Goal: Task Accomplishment & Management: Manage account settings

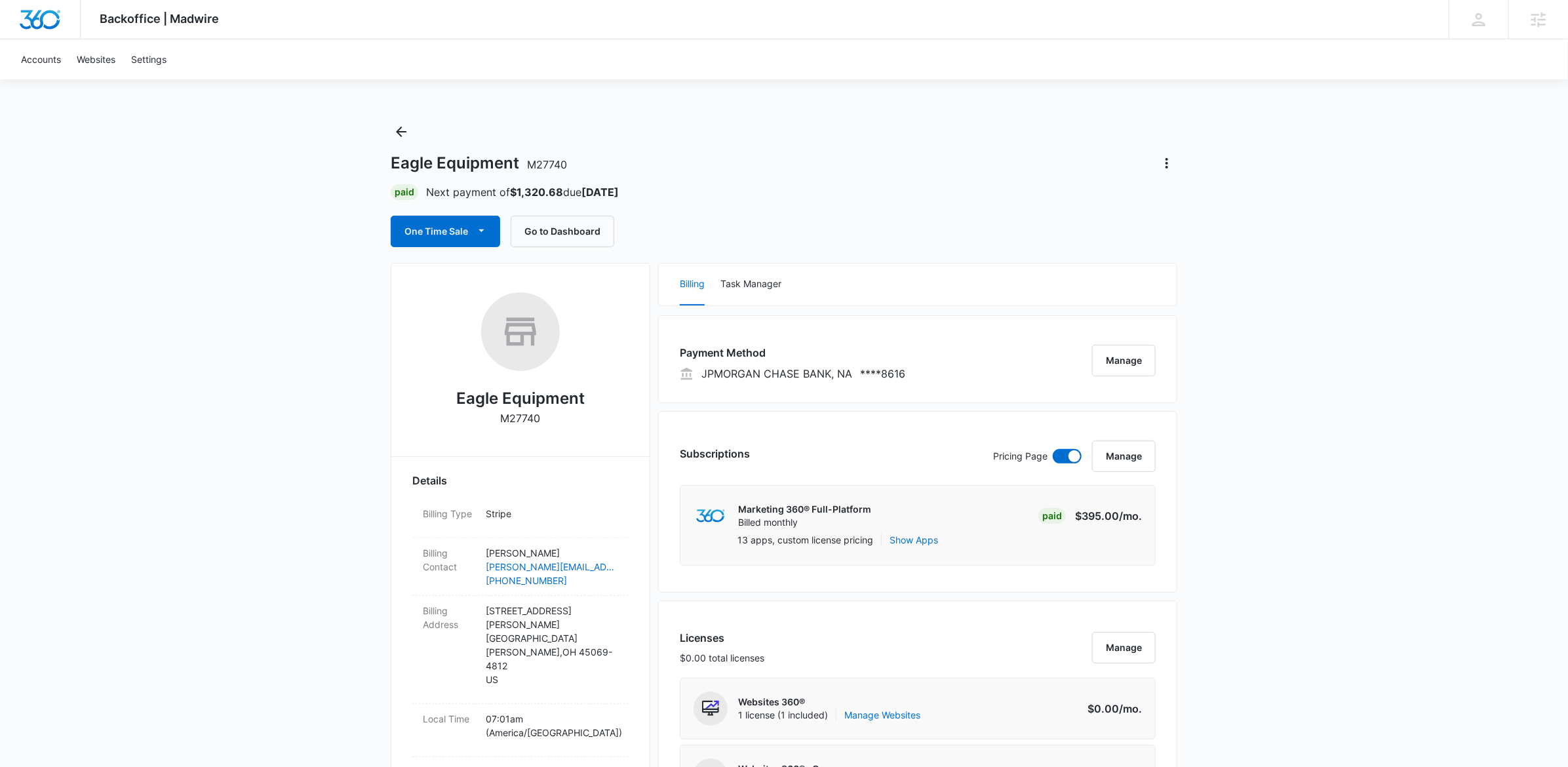
click at [421, 130] on div "Eagle Equipment M27740 Paid Next payment of $1,320.68 due Nov 9 One Time Sale G…" at bounding box center [784, 184] width 787 height 126
click at [398, 131] on icon "Back" at bounding box center [401, 131] width 10 height 10
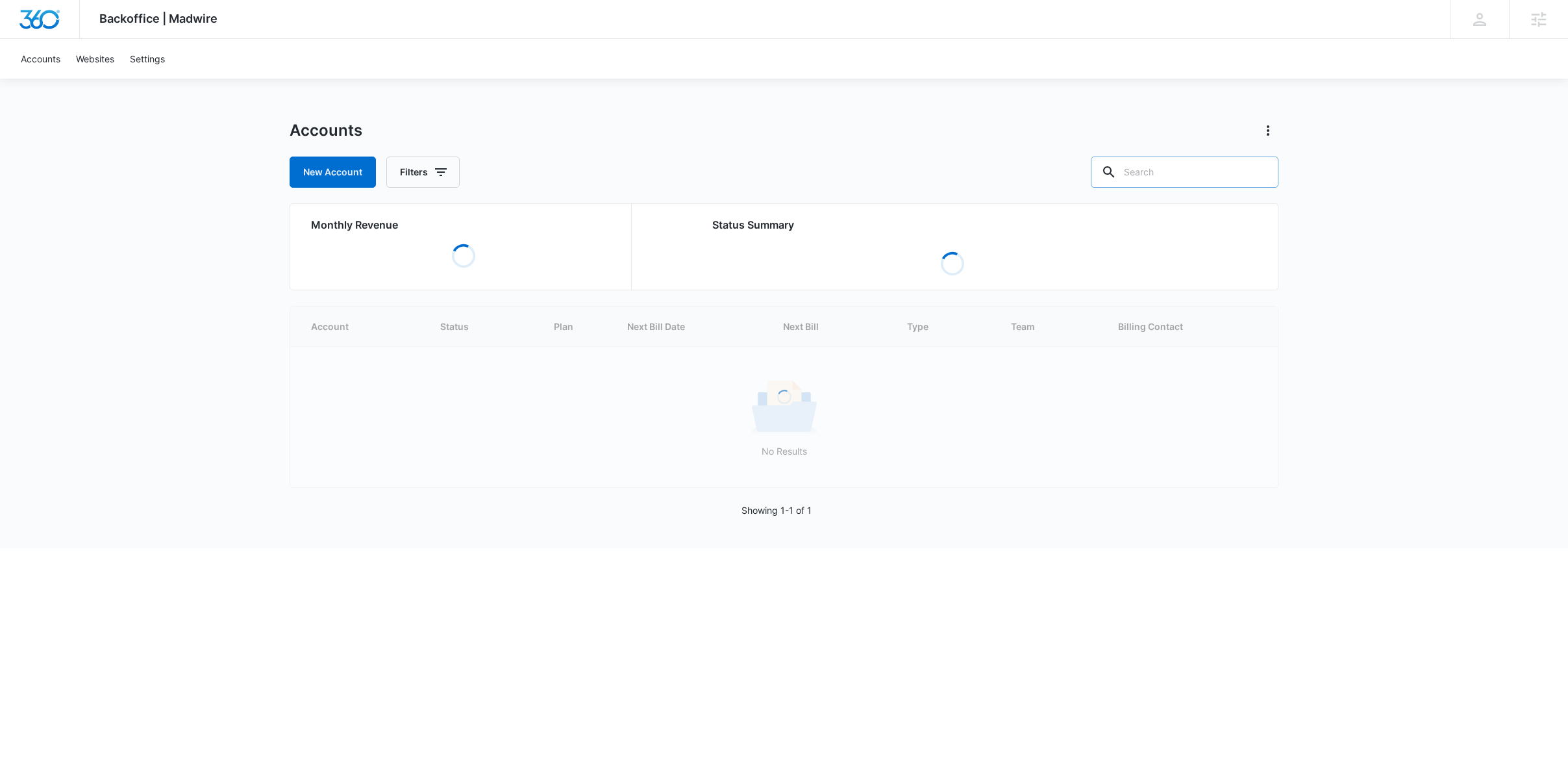
click at [1216, 160] on input "text" at bounding box center [1184, 172] width 188 height 31
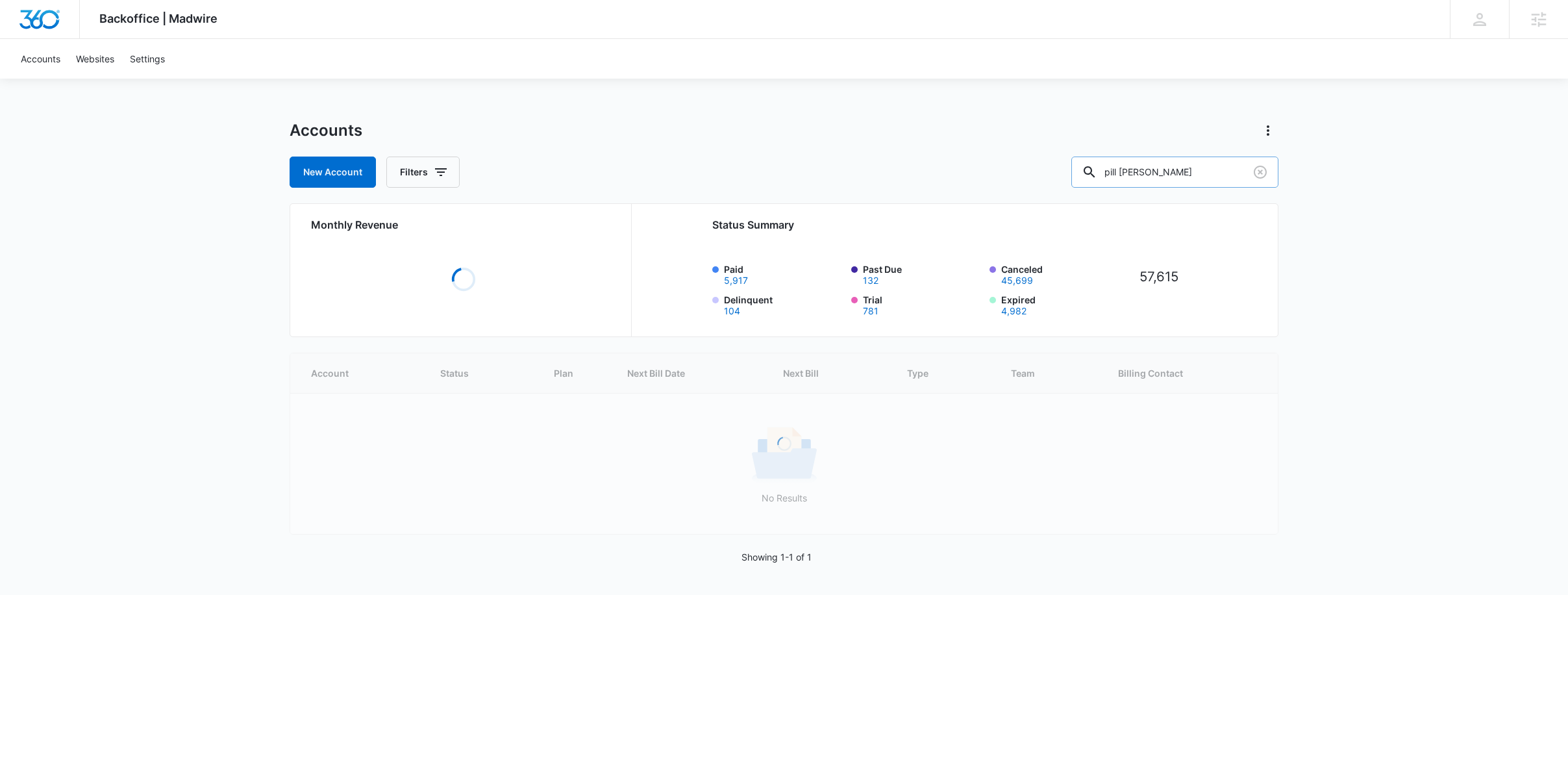
type input "pill popp"
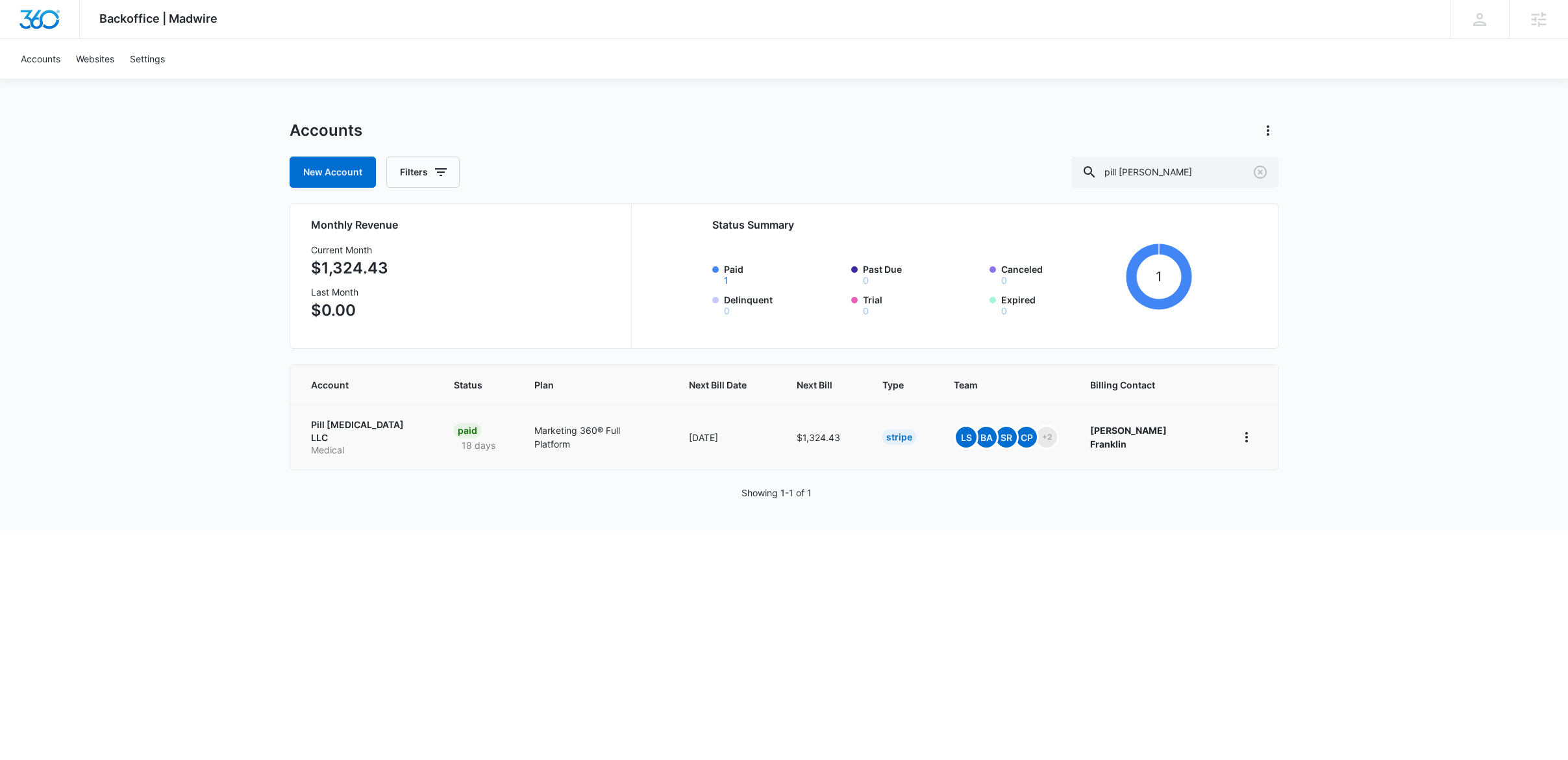
click at [351, 423] on p "Pill Poppers LLC" at bounding box center [367, 431] width 112 height 25
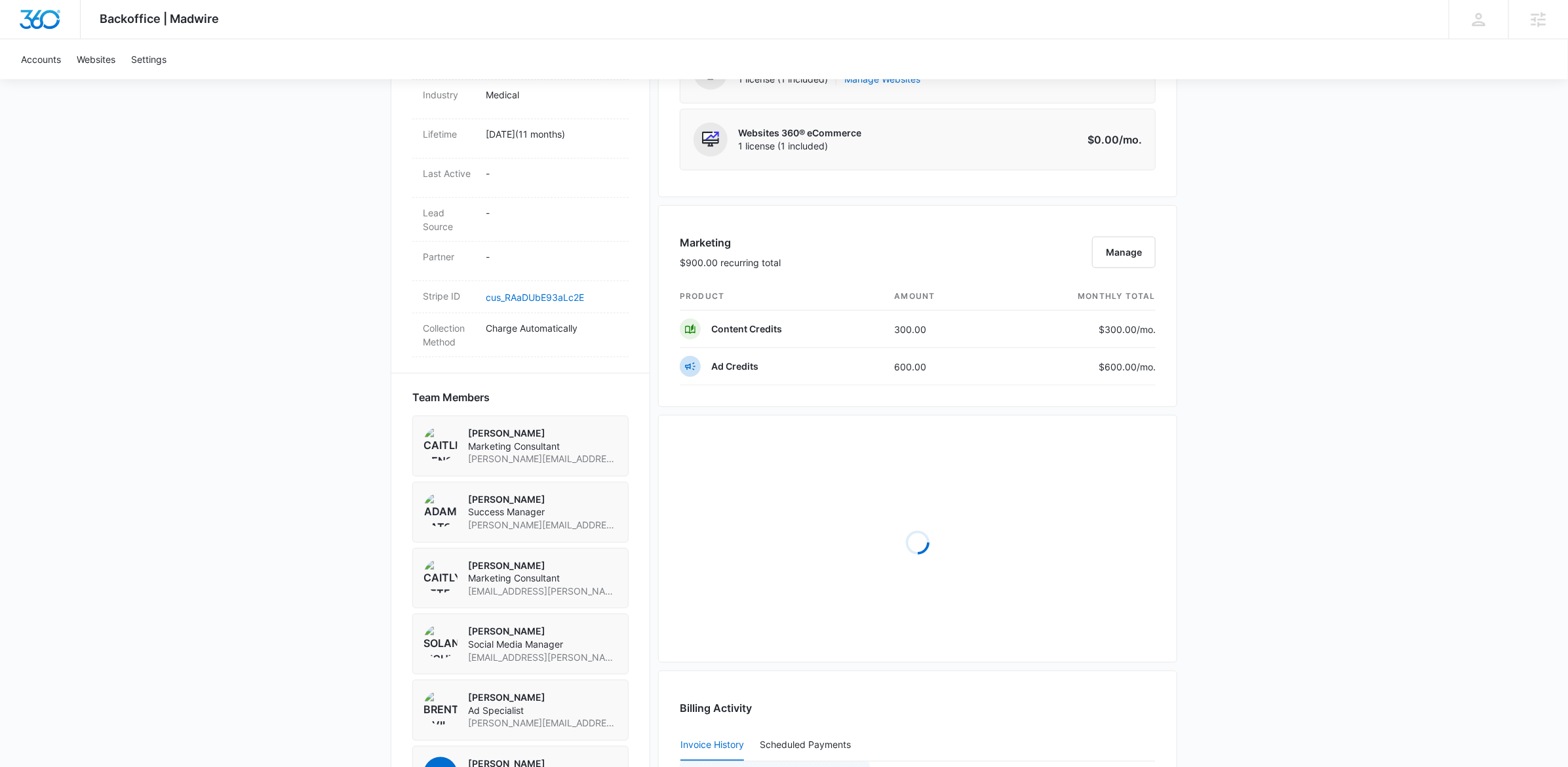
scroll to position [954, 0]
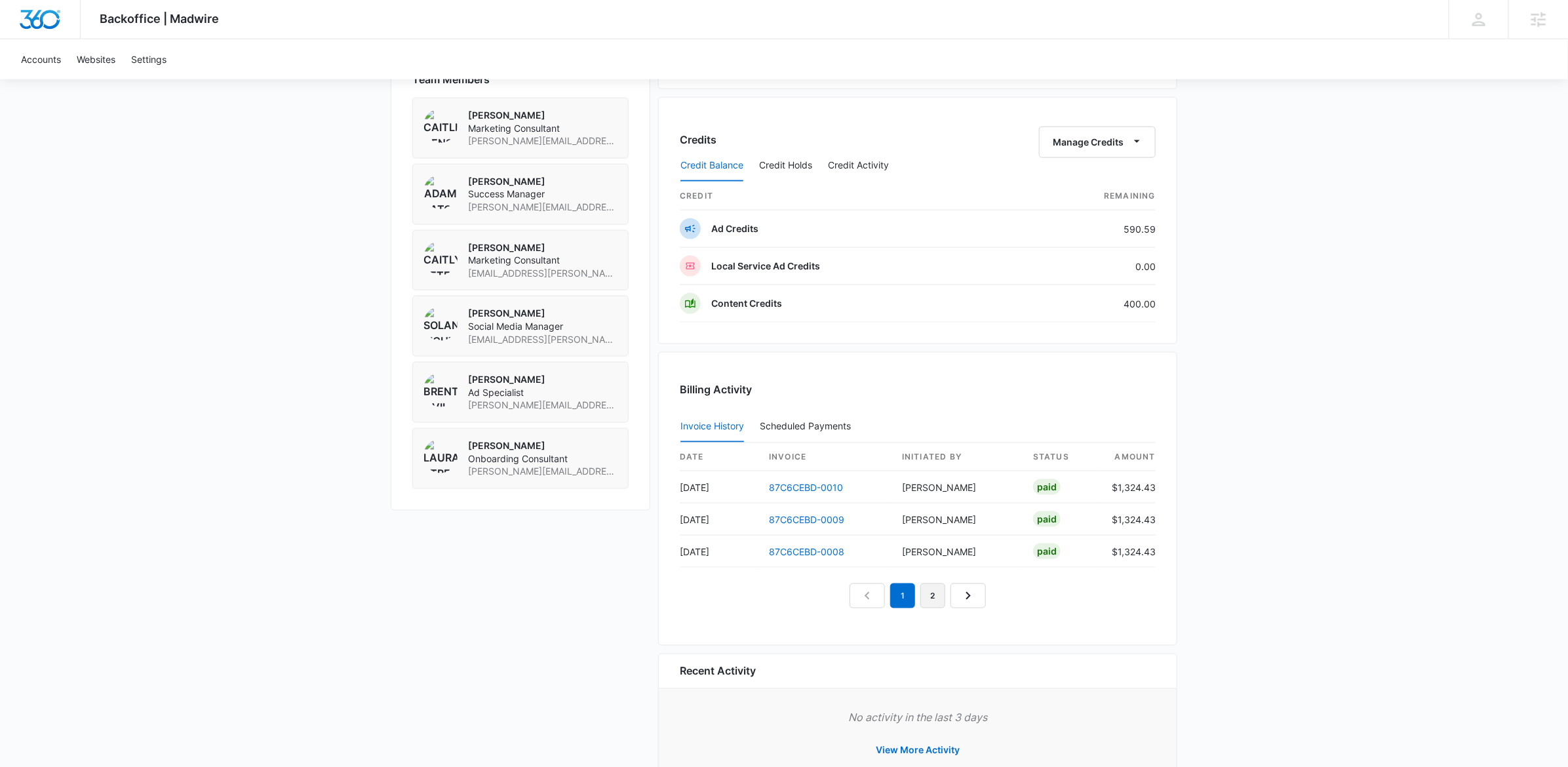
click at [932, 606] on link "2" at bounding box center [932, 596] width 25 height 25
click at [950, 608] on link "3" at bounding box center [948, 596] width 25 height 25
click at [868, 608] on link "1" at bounding box center [872, 596] width 25 height 25
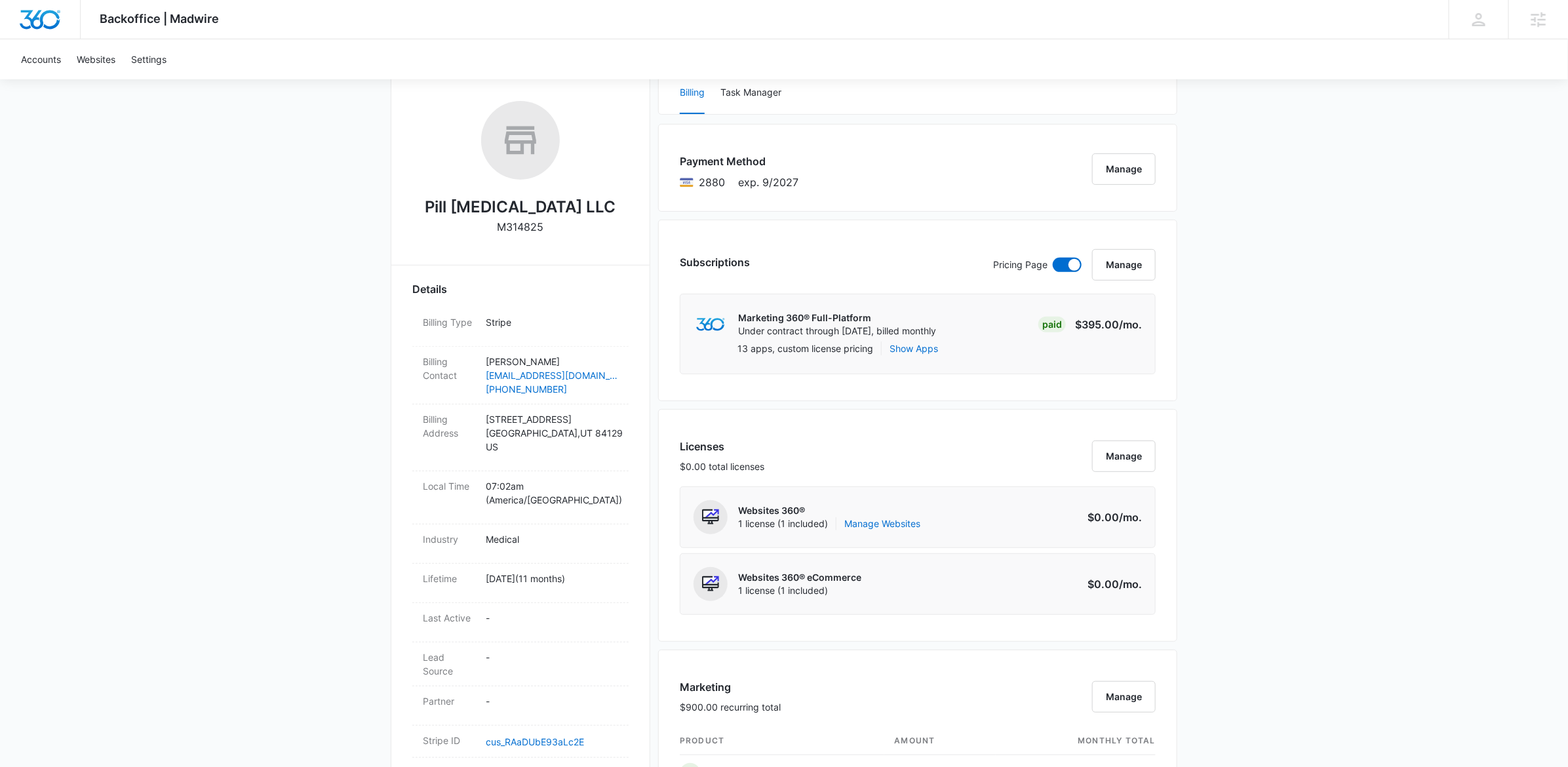
scroll to position [0, 0]
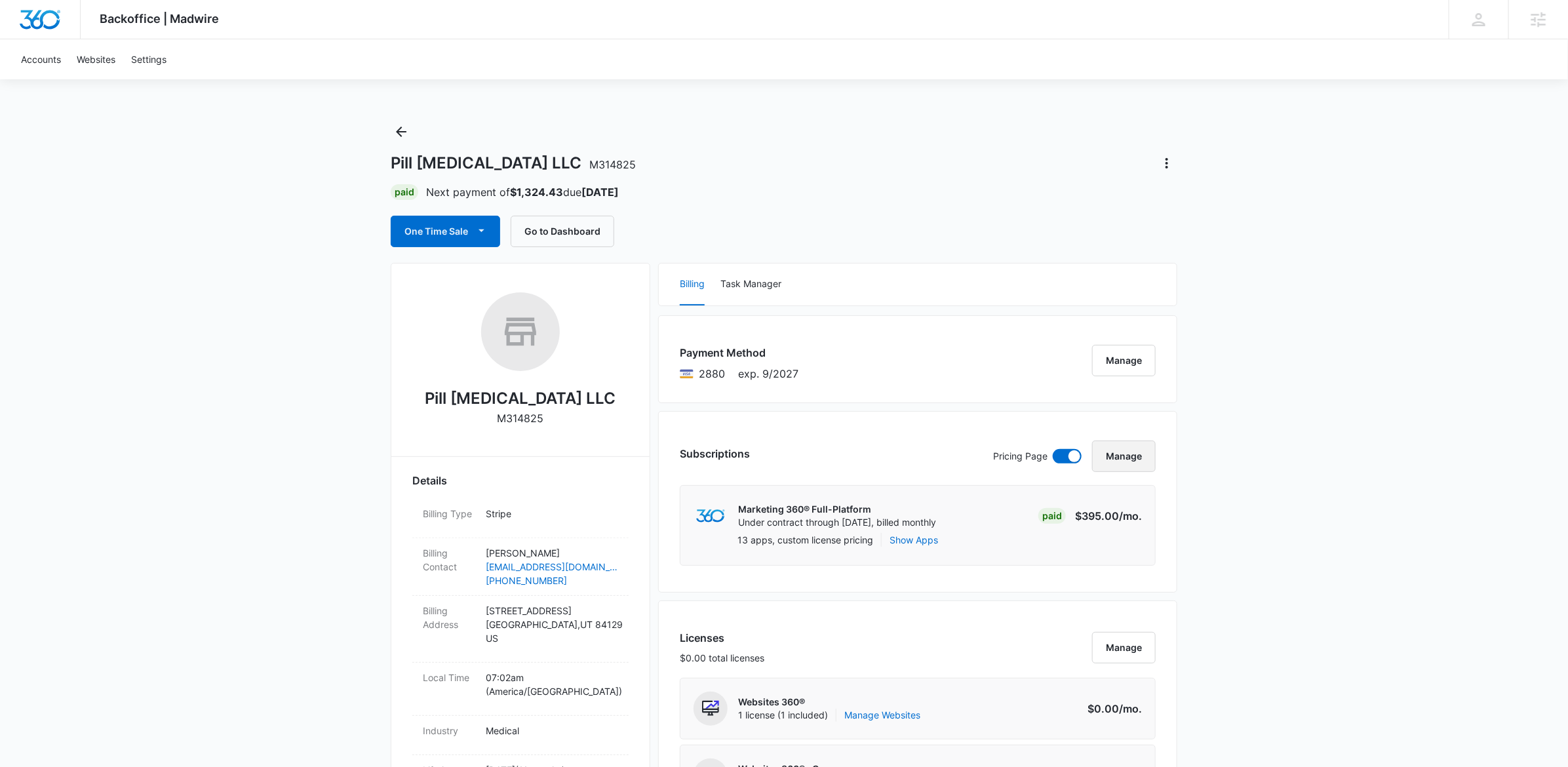
click at [1121, 454] on button "Manage" at bounding box center [1124, 456] width 64 height 31
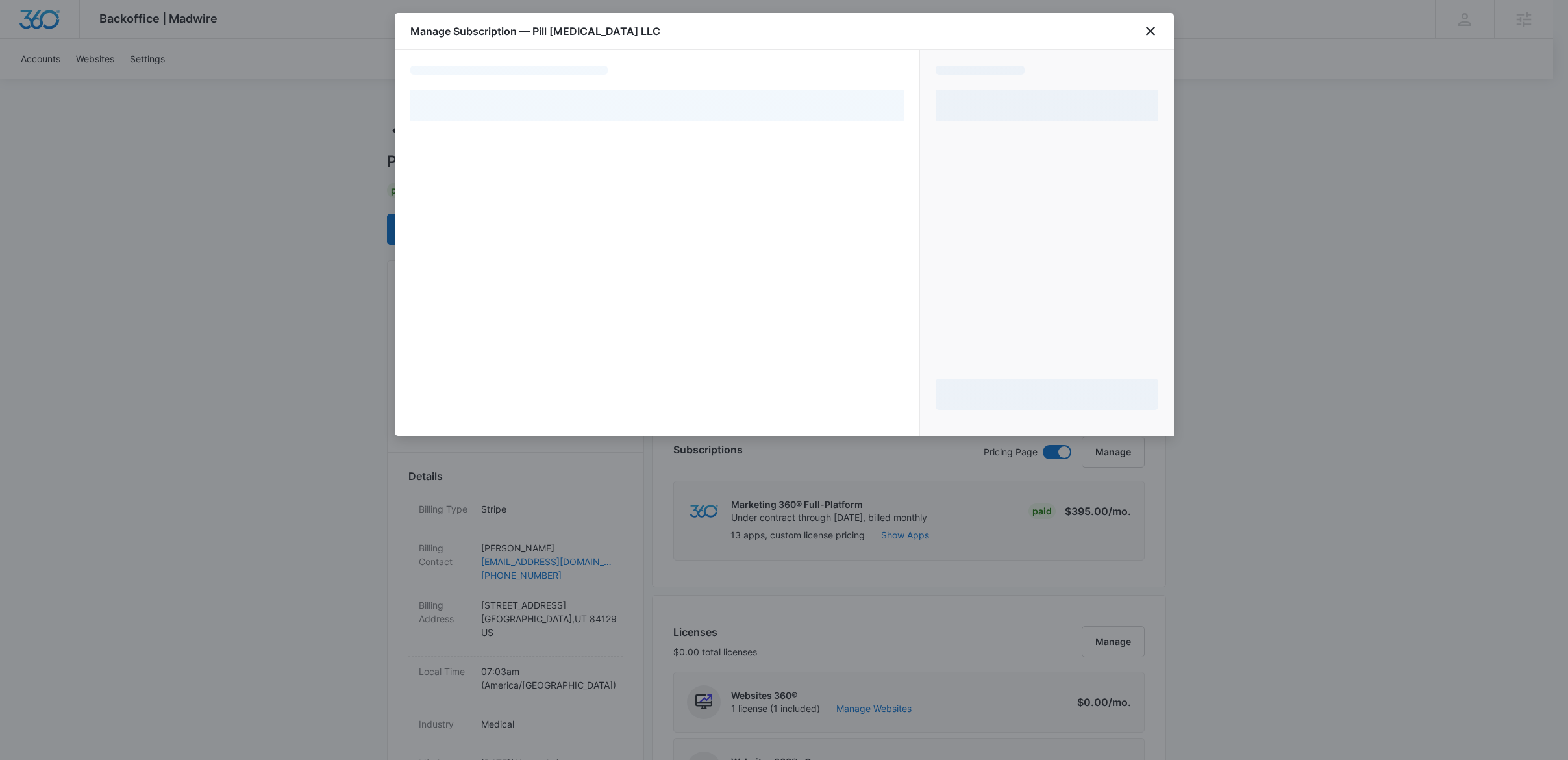
select select "pm_1R8lwtA4n8RTgNjUlxVVBXL4"
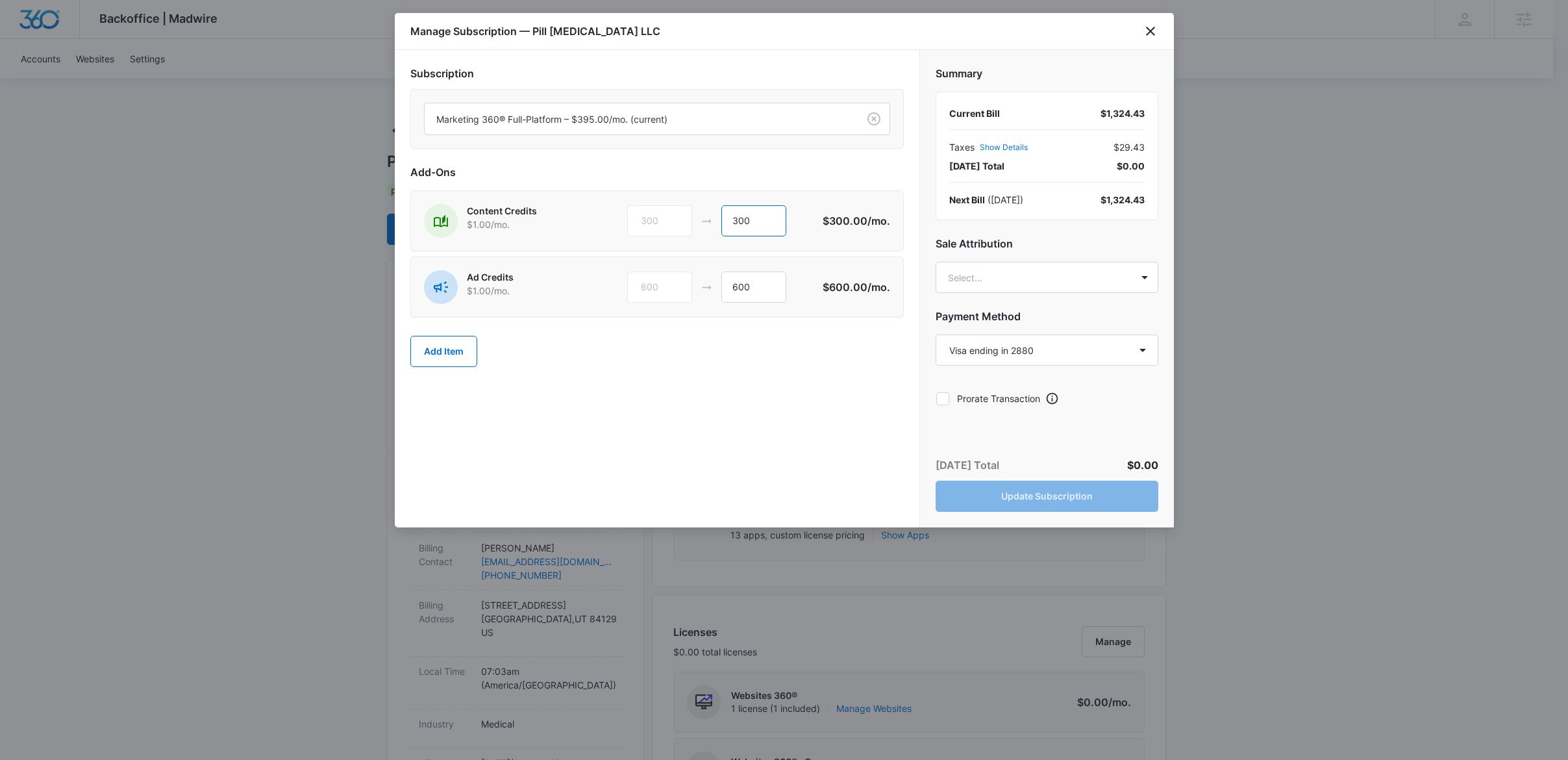
drag, startPoint x: 758, startPoint y: 226, endPoint x: 674, endPoint y: 202, distance: 87.4
click at [674, 202] on div "Content Credits $1.00 /mo. 300 300 $300.00 /mo." at bounding box center [657, 221] width 494 height 61
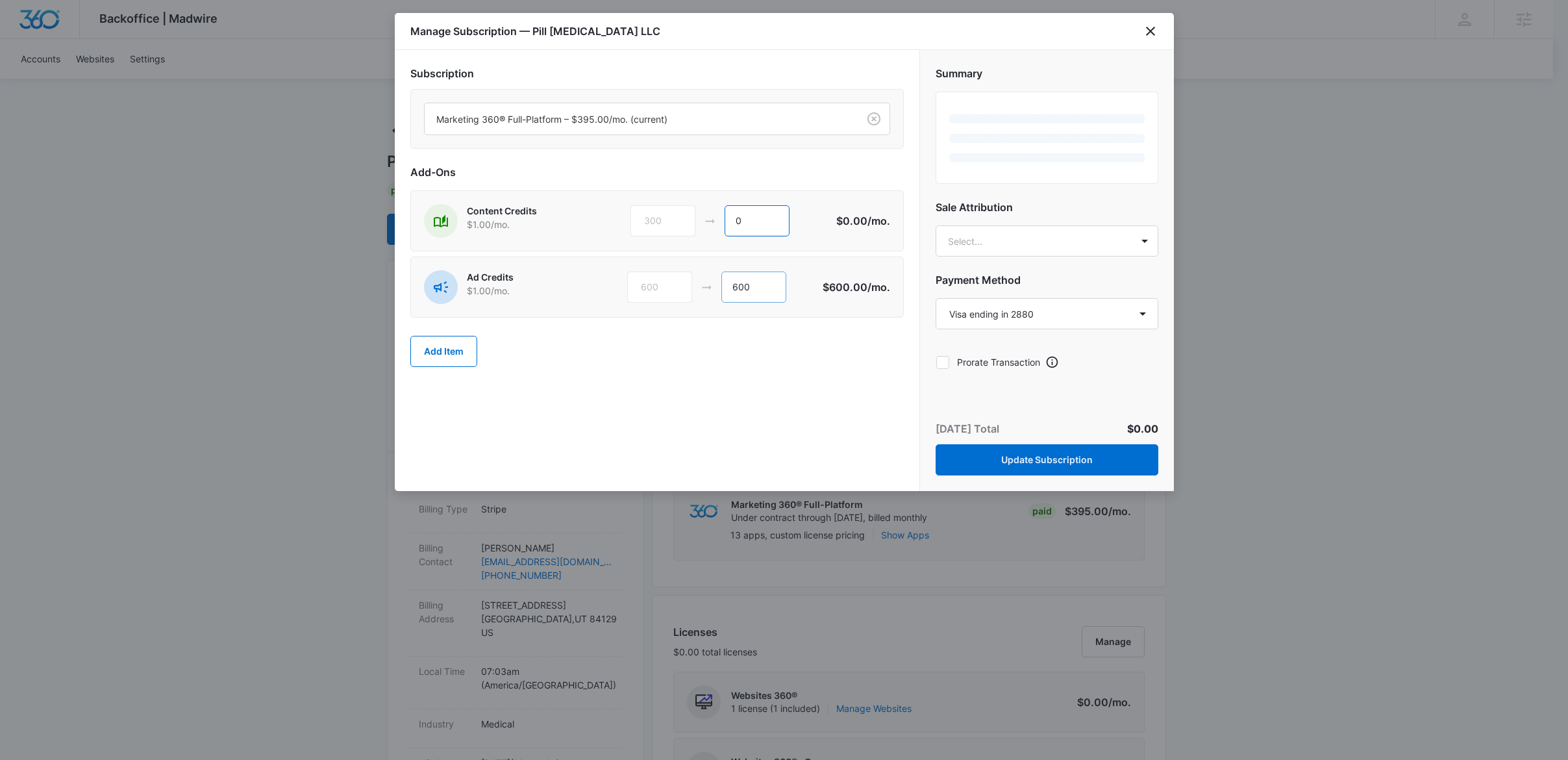
type input "0"
drag, startPoint x: 760, startPoint y: 291, endPoint x: 708, endPoint y: 283, distance: 52.6
click at [708, 283] on div "600 600" at bounding box center [725, 287] width 195 height 31
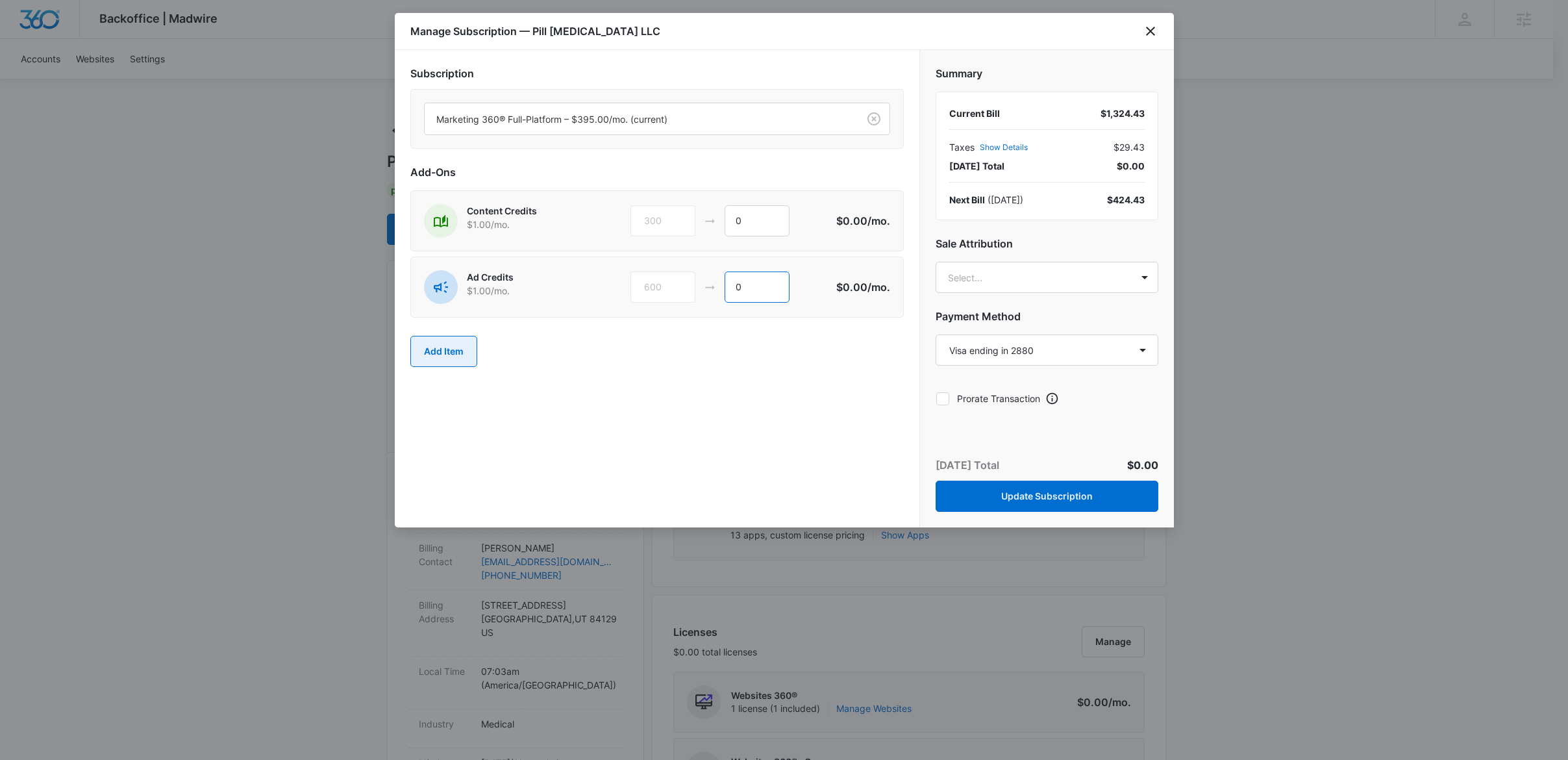
type input "0"
click at [456, 367] on button "Add Item" at bounding box center [443, 351] width 67 height 31
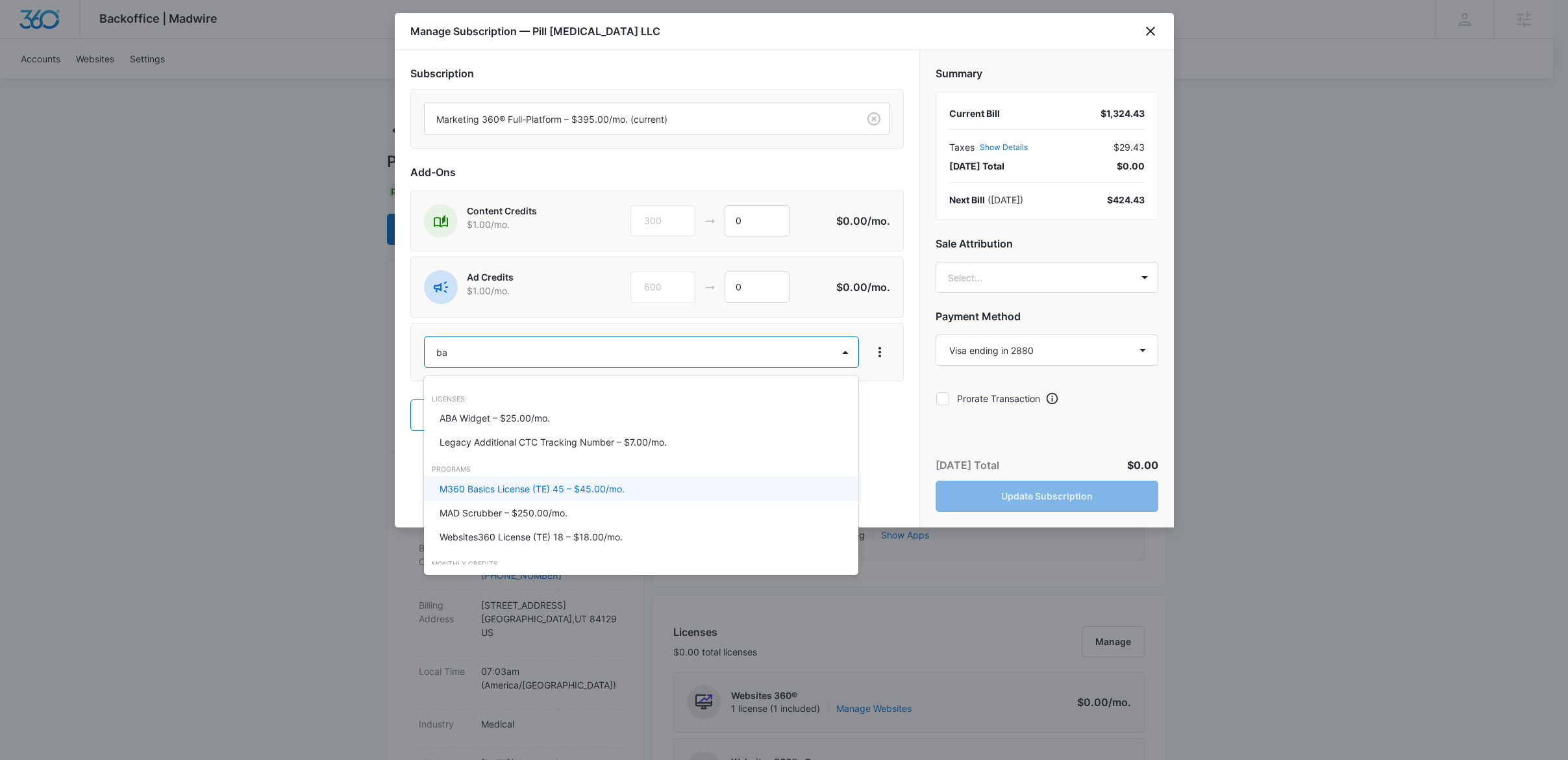
type input "b"
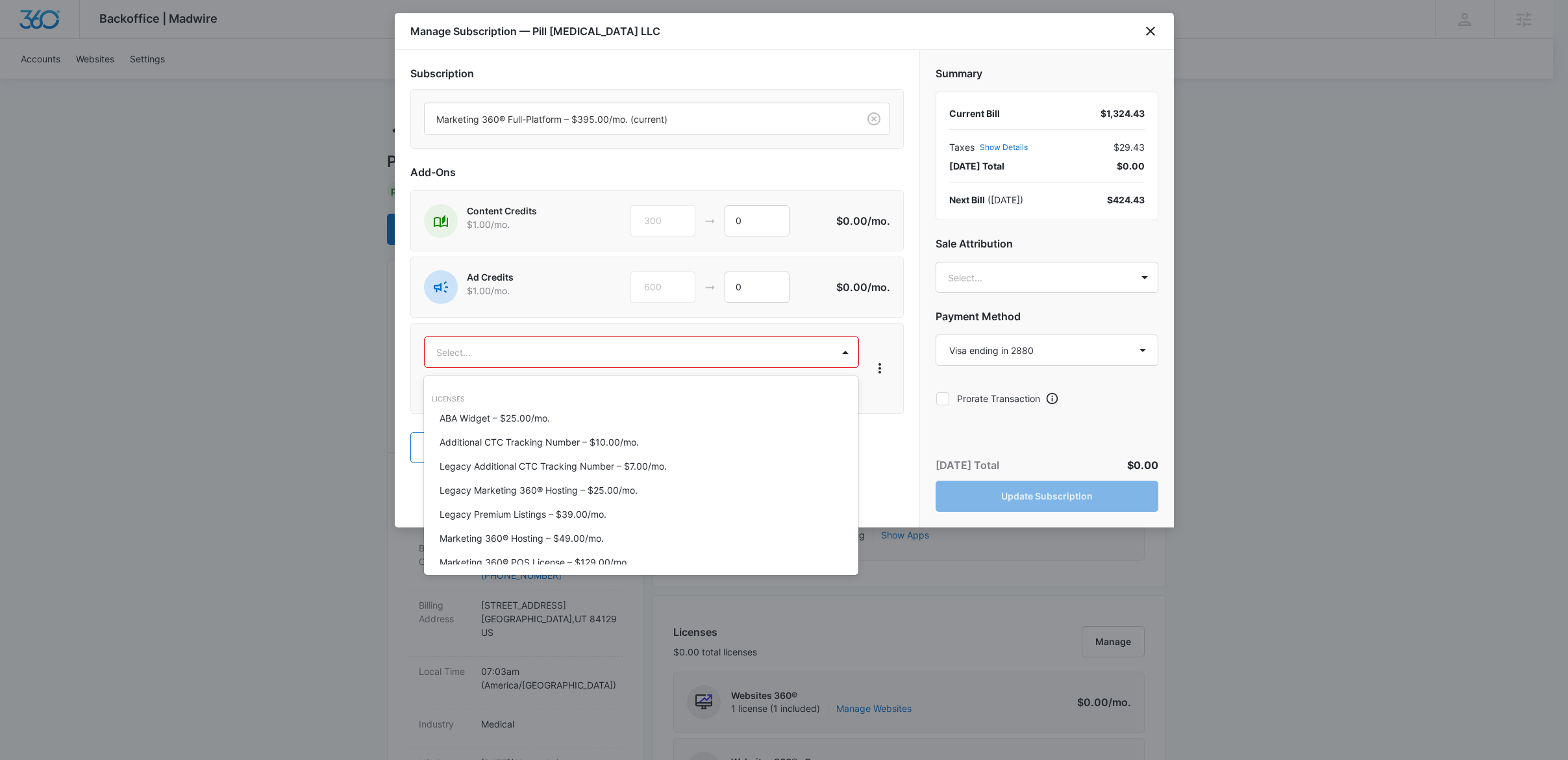
click at [878, 72] on div at bounding box center [784, 380] width 1568 height 760
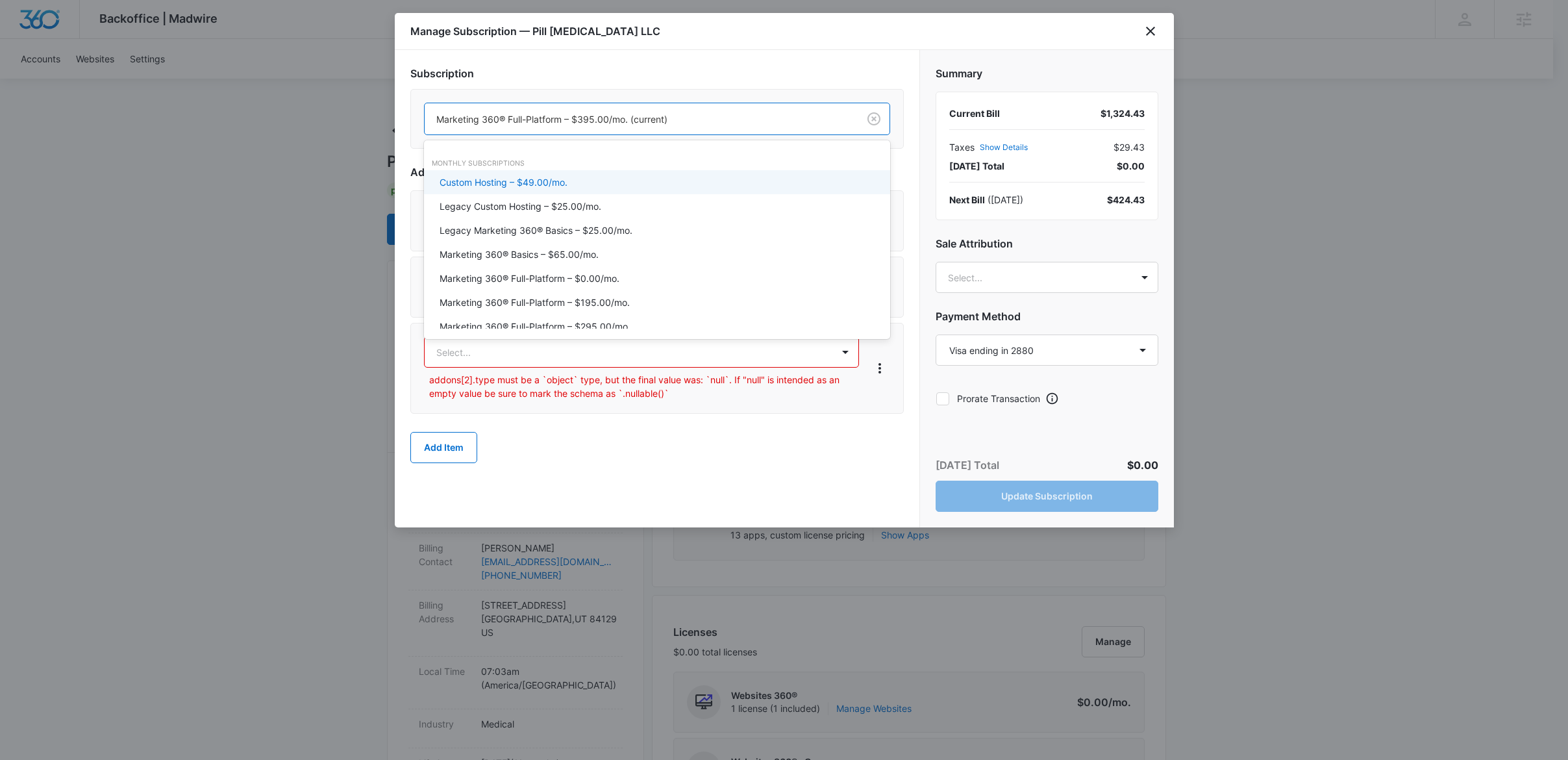
click at [783, 128] on div "Marketing 360® Full-Platform – $395.00/mo. (current)" at bounding box center [642, 119] width 433 height 29
click at [652, 261] on div "Marketing 360® Basics – $65.00/mo." at bounding box center [655, 255] width 433 height 13
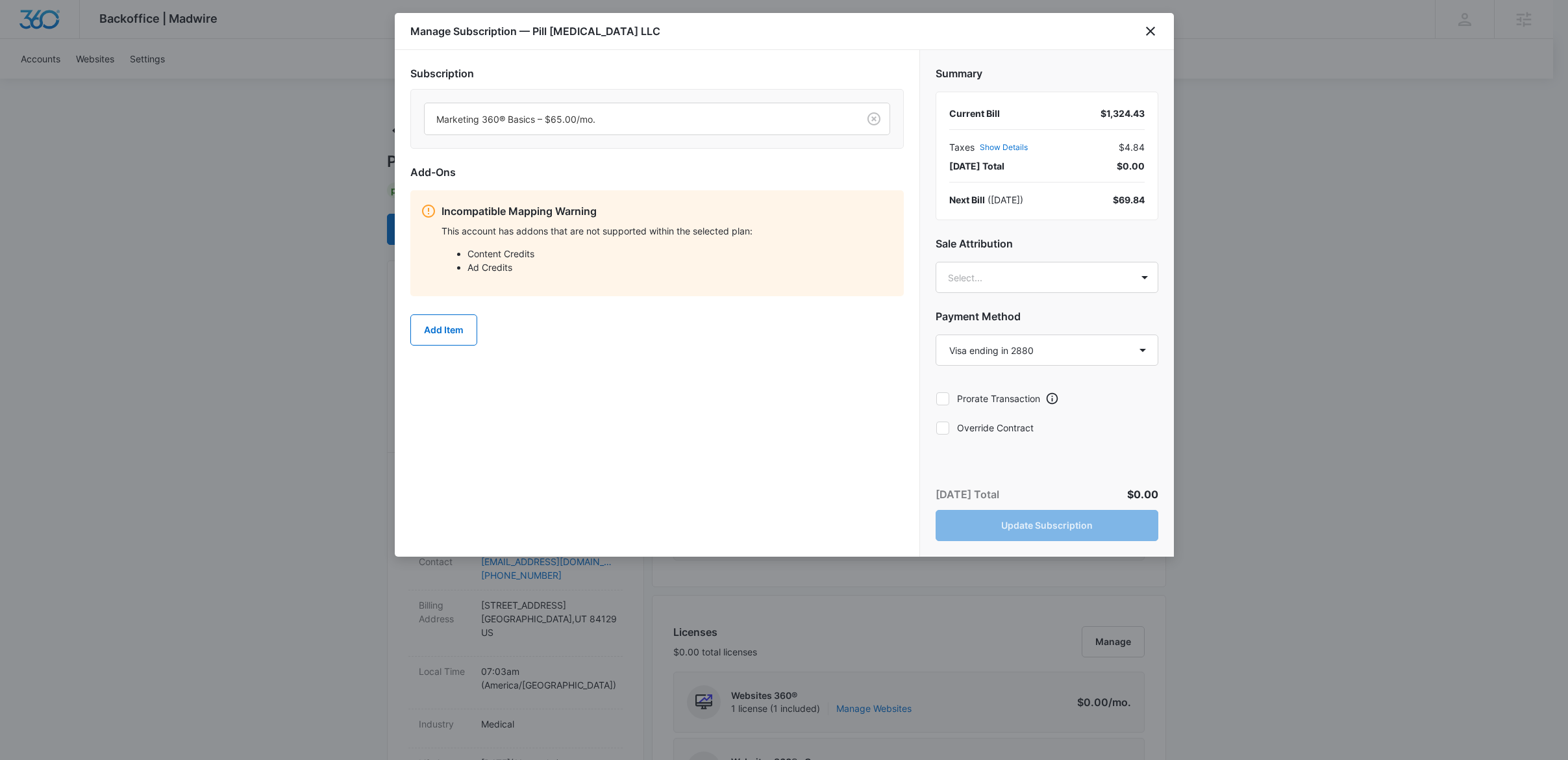
click at [980, 427] on label "Override Contract" at bounding box center [1047, 427] width 222 height 13
click at [937, 427] on input "Override Contract" at bounding box center [936, 427] width 1 height 1
checkbox input "true"
click at [1033, 531] on button "Update Subscription" at bounding box center [1047, 525] width 222 height 31
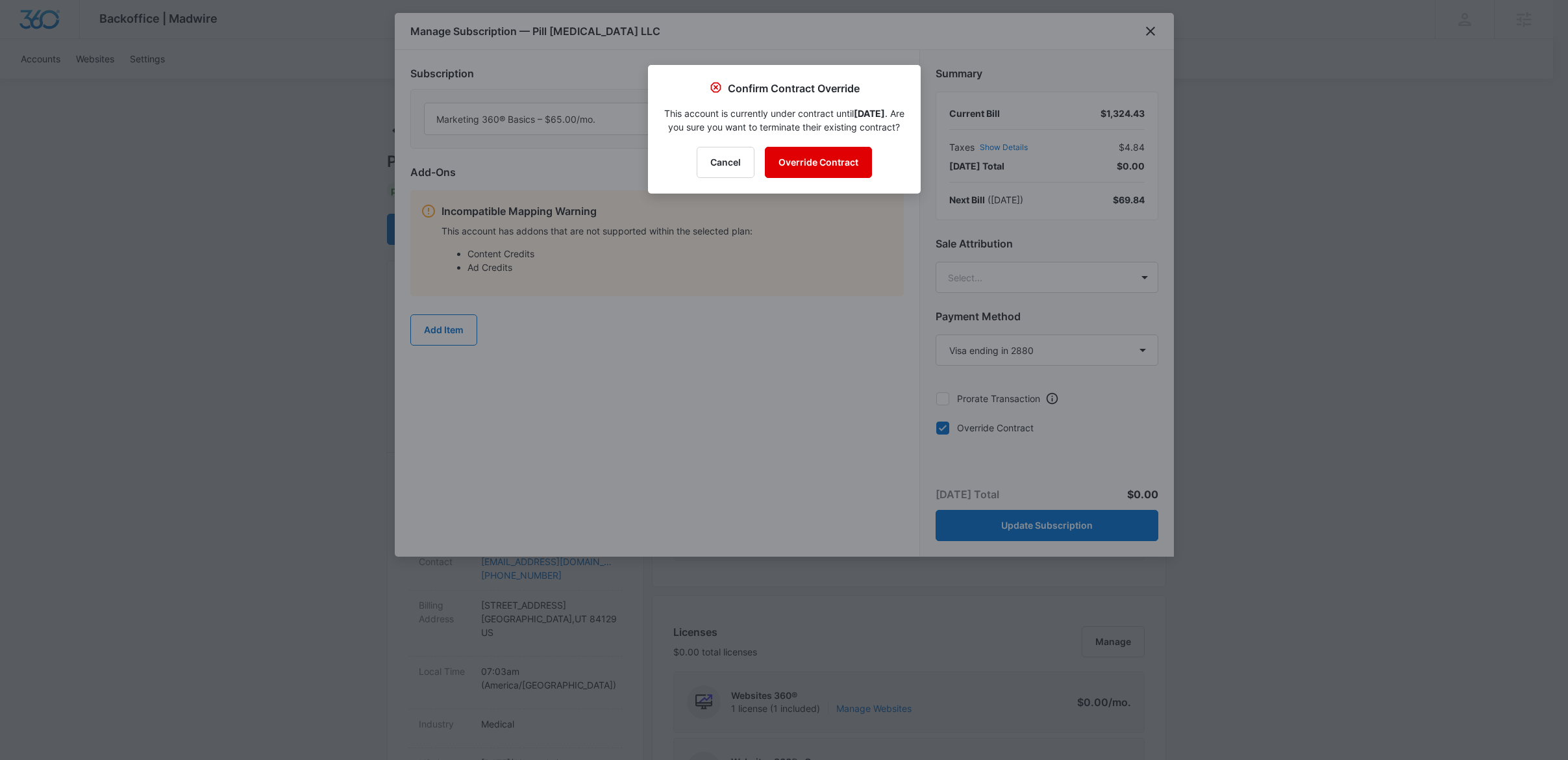
click at [856, 178] on button "Override Contract" at bounding box center [819, 162] width 107 height 31
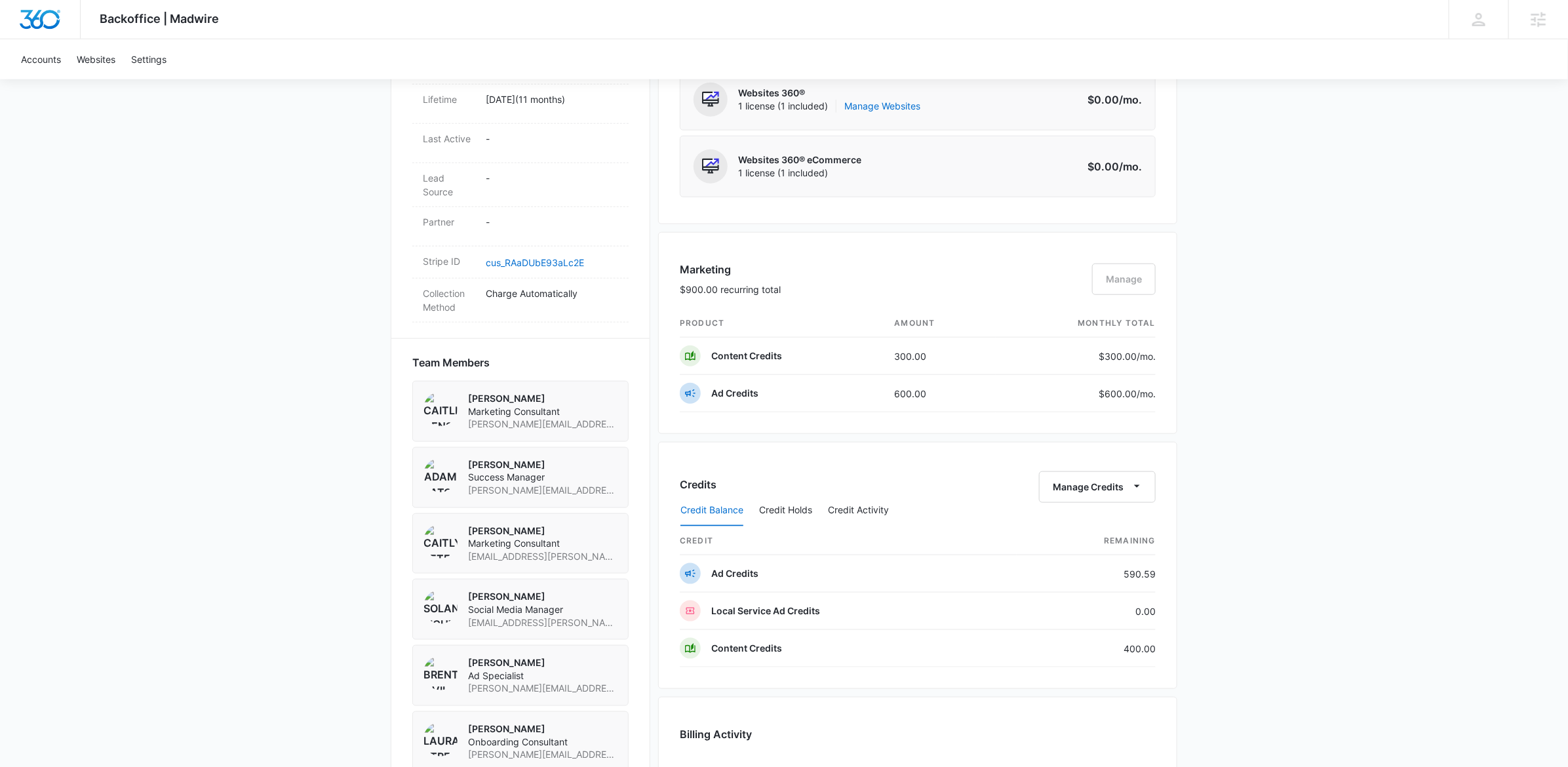
scroll to position [688, 0]
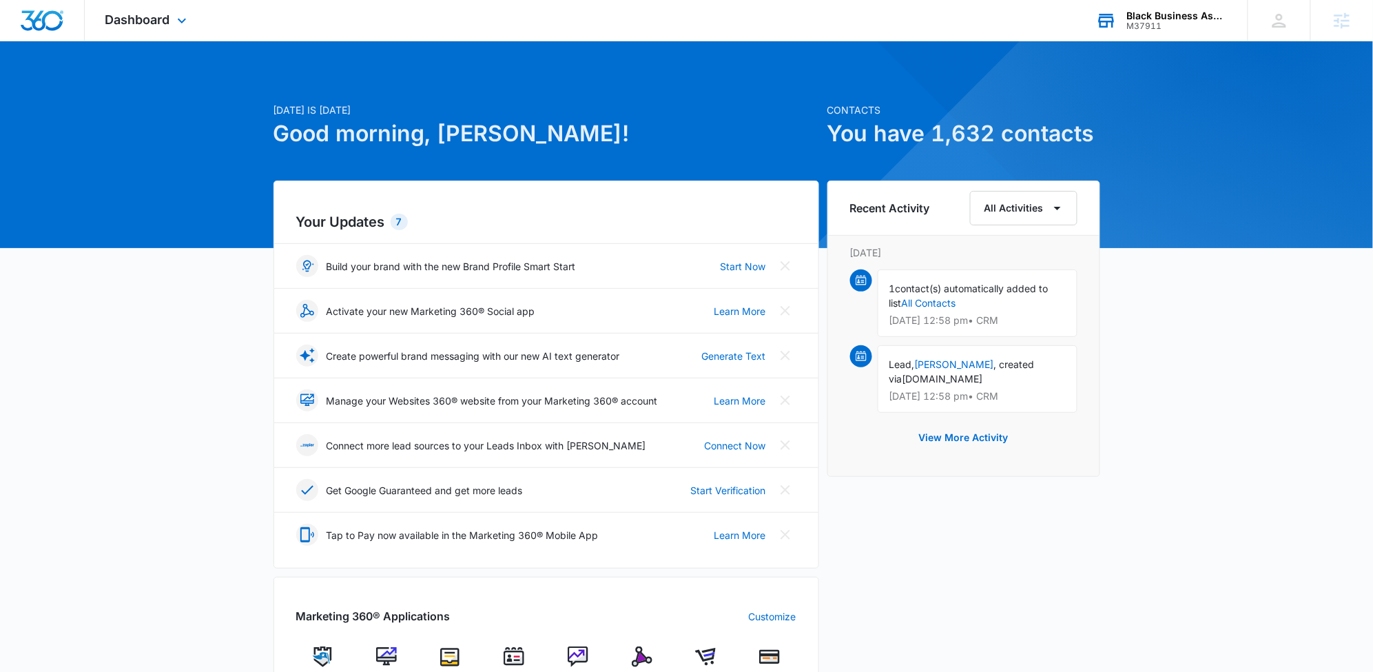
click at [1200, 35] on div "Black Business Association of Memphis M37911 Your Accounts View All" at bounding box center [1162, 20] width 172 height 41
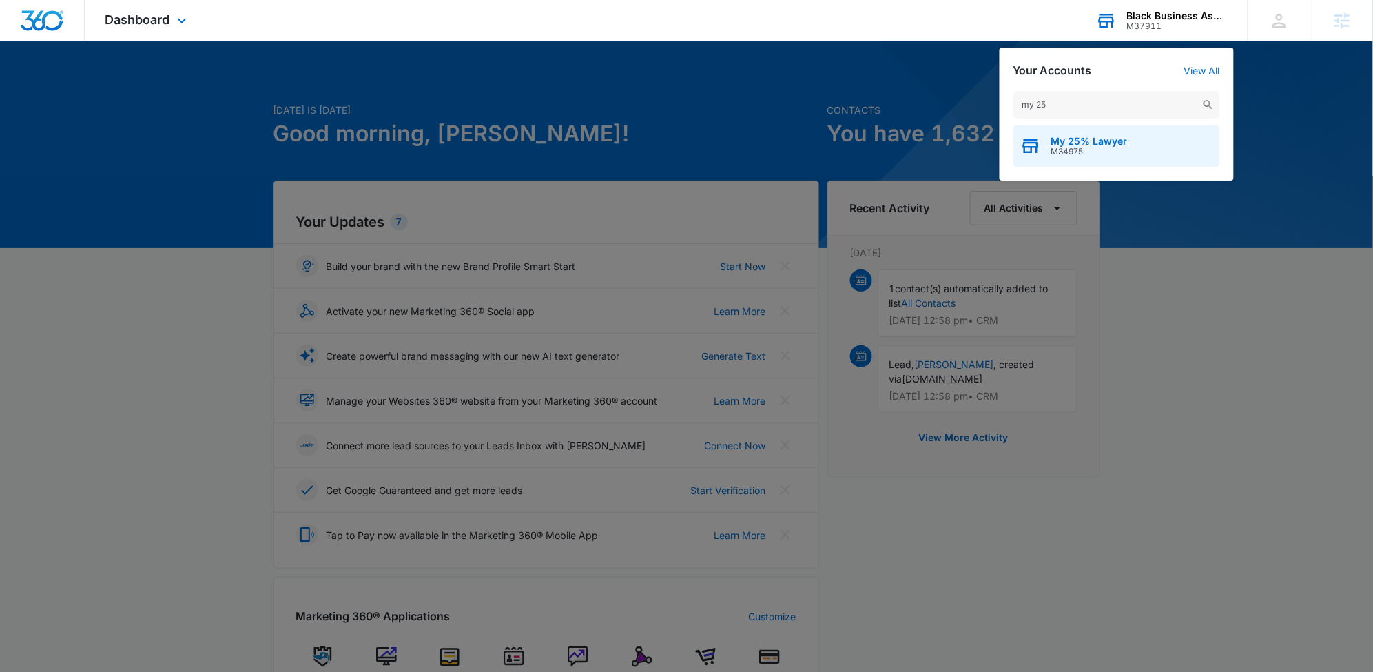
type input "my 25"
click at [1127, 136] on span "My 25% Lawyer" at bounding box center [1089, 141] width 76 height 11
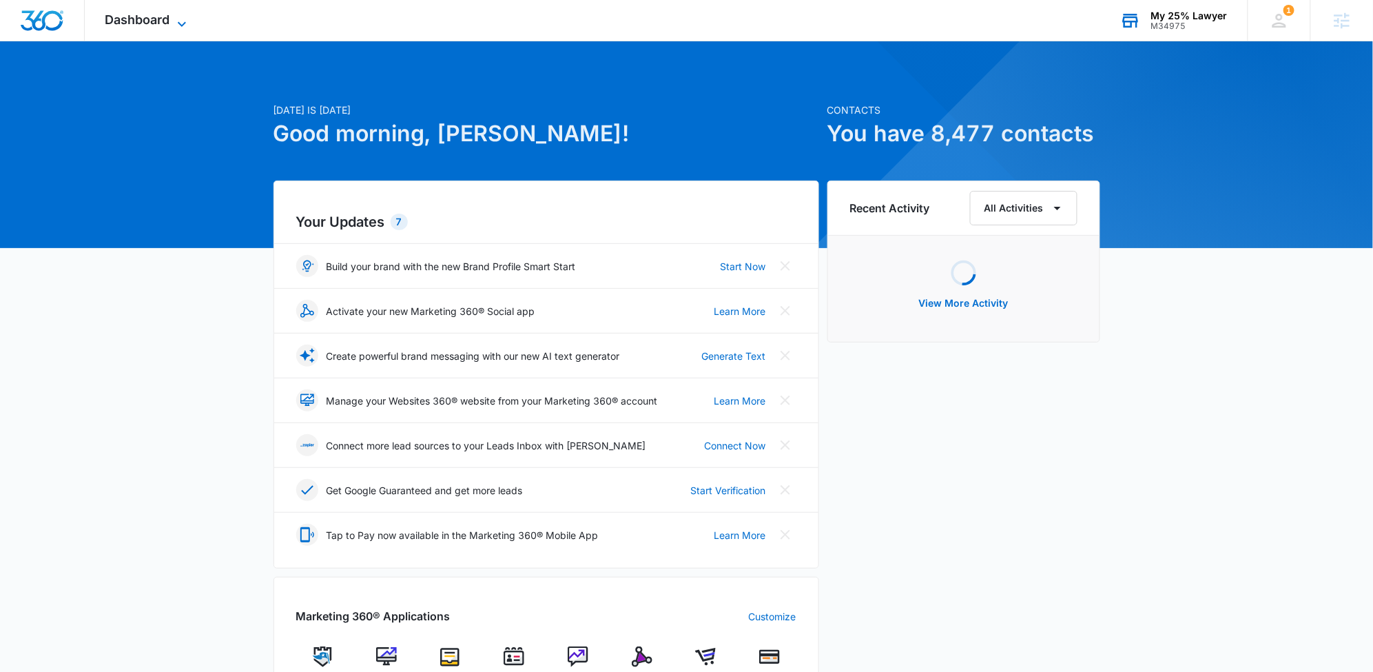
click at [177, 17] on icon at bounding box center [182, 24] width 17 height 17
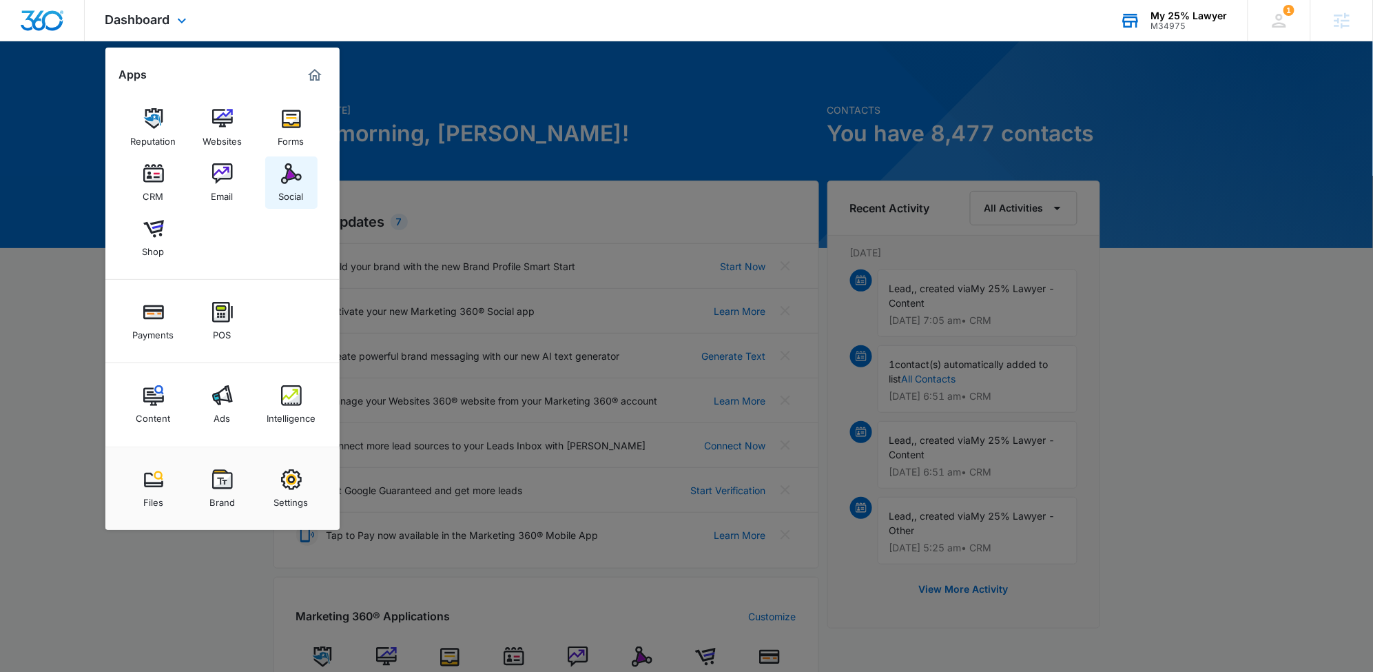
click at [293, 187] on div "Social" at bounding box center [291, 193] width 25 height 18
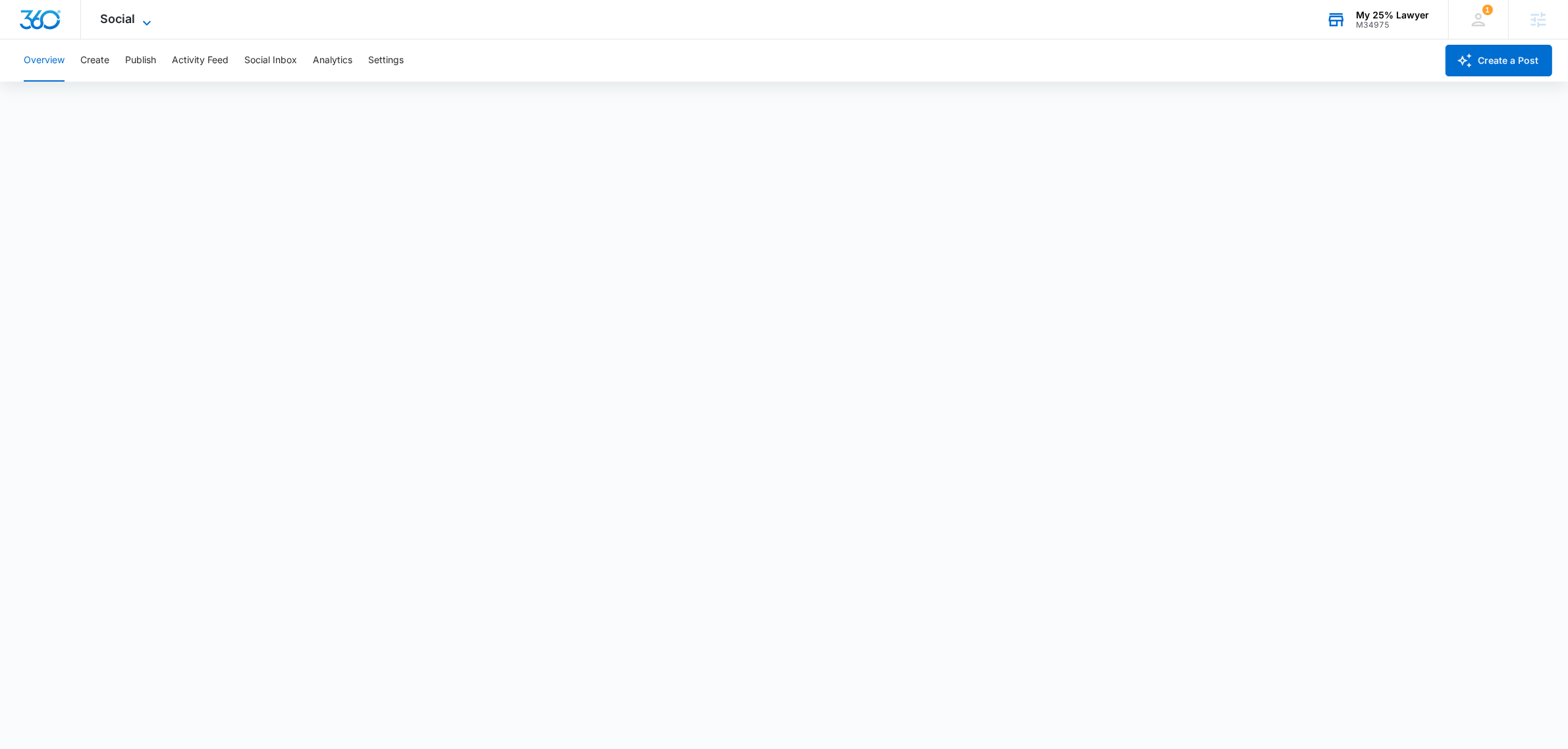
click at [145, 15] on icon at bounding box center [146, 23] width 16 height 16
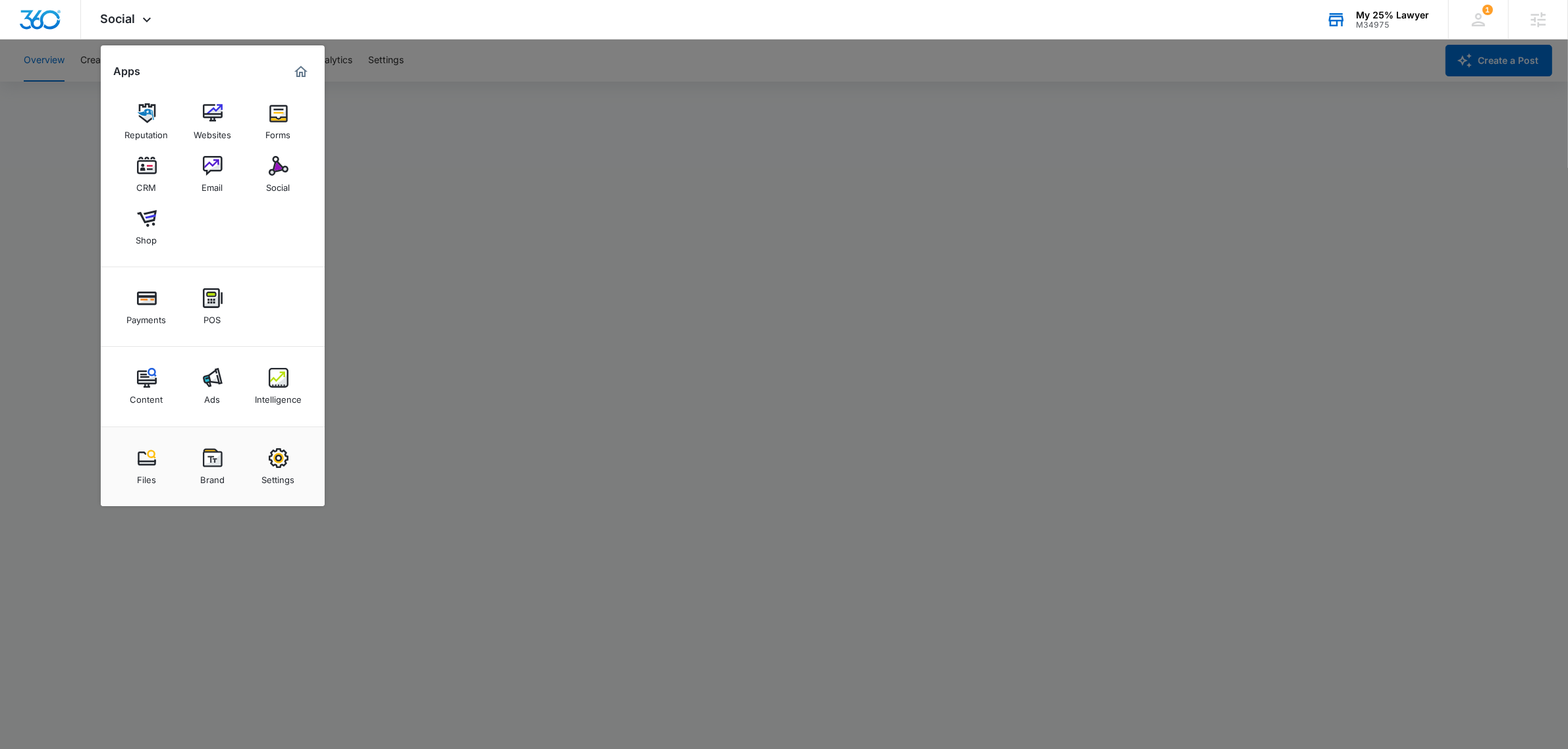
drag, startPoint x: 1206, startPoint y: 139, endPoint x: 1362, endPoint y: 60, distance: 174.9
click at [1206, 139] on div at bounding box center [784, 374] width 1568 height 749
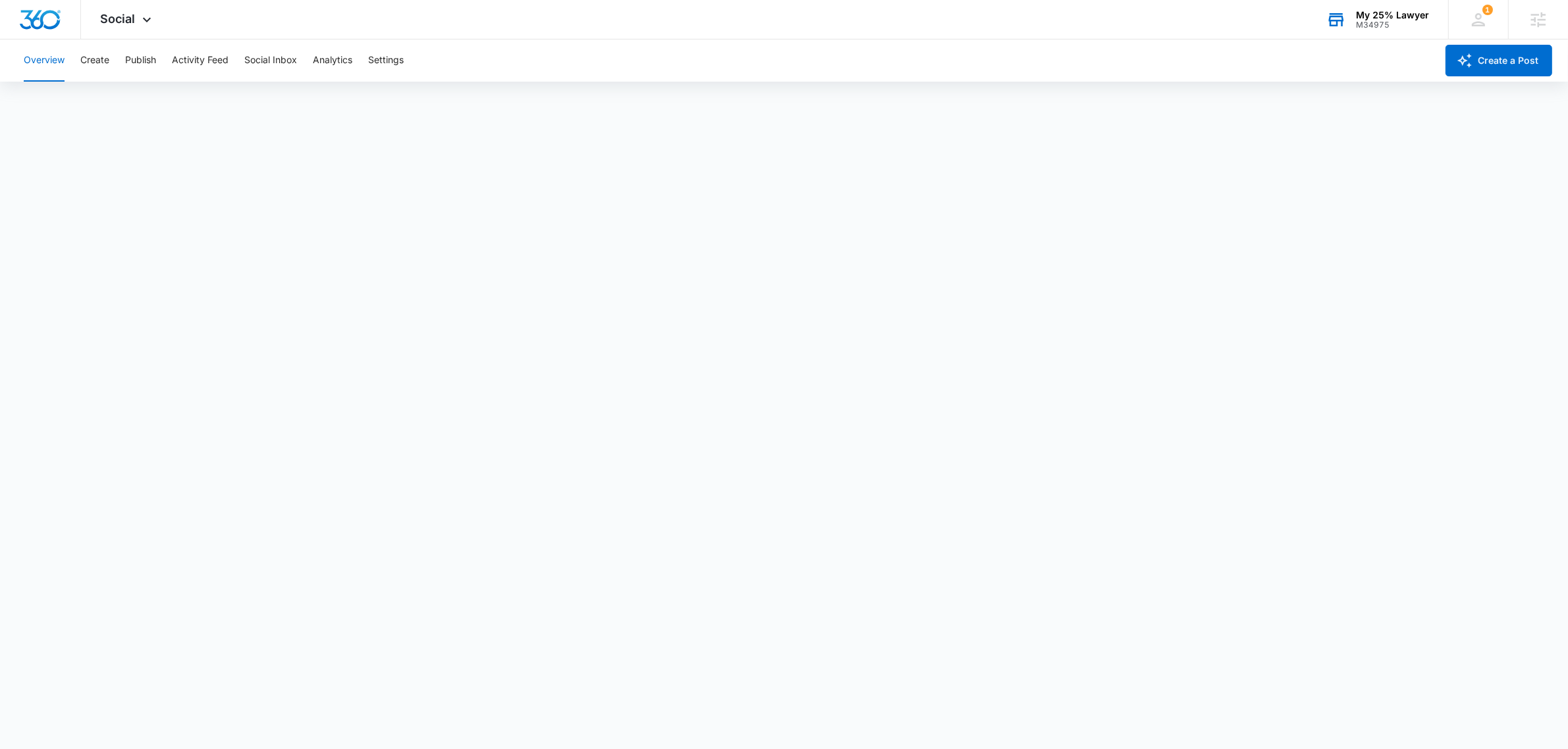
click at [1324, 13] on div "My 25% Lawyer" at bounding box center [1392, 14] width 73 height 11
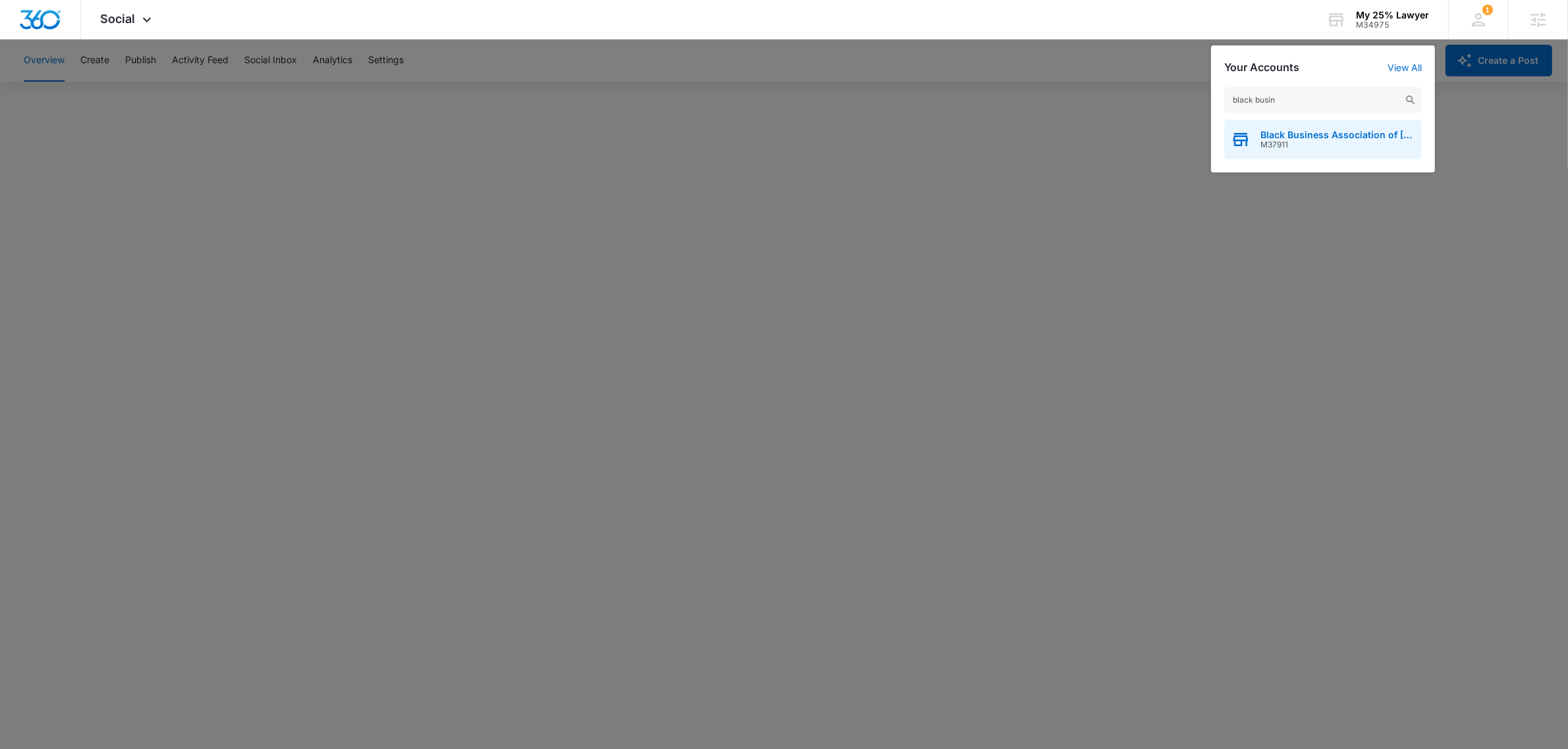
type input "black busin"
click at [1324, 146] on span "M37911" at bounding box center [1338, 145] width 155 height 10
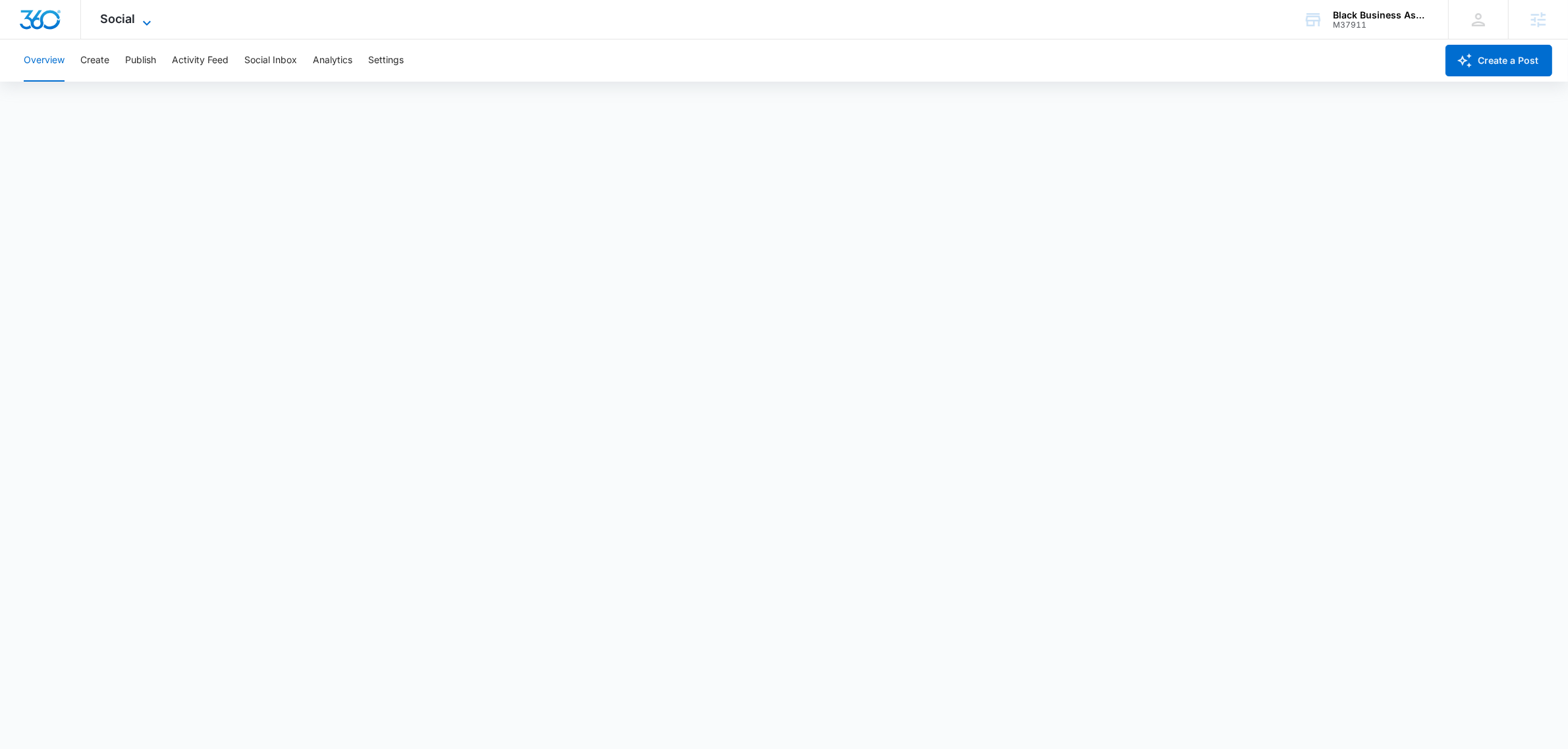
click at [118, 13] on span "Social" at bounding box center [118, 18] width 35 height 13
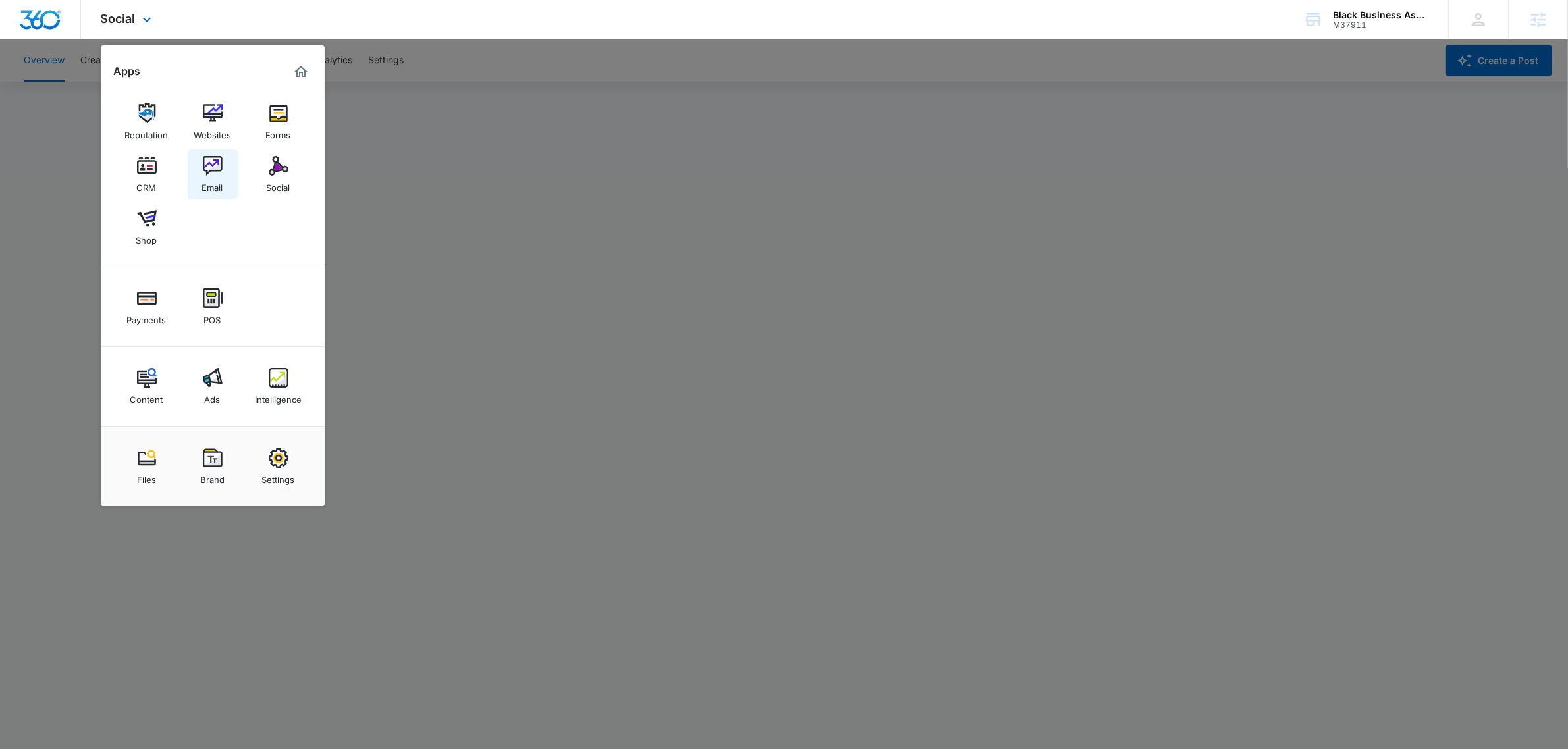
click at [218, 163] on img at bounding box center [212, 165] width 20 height 20
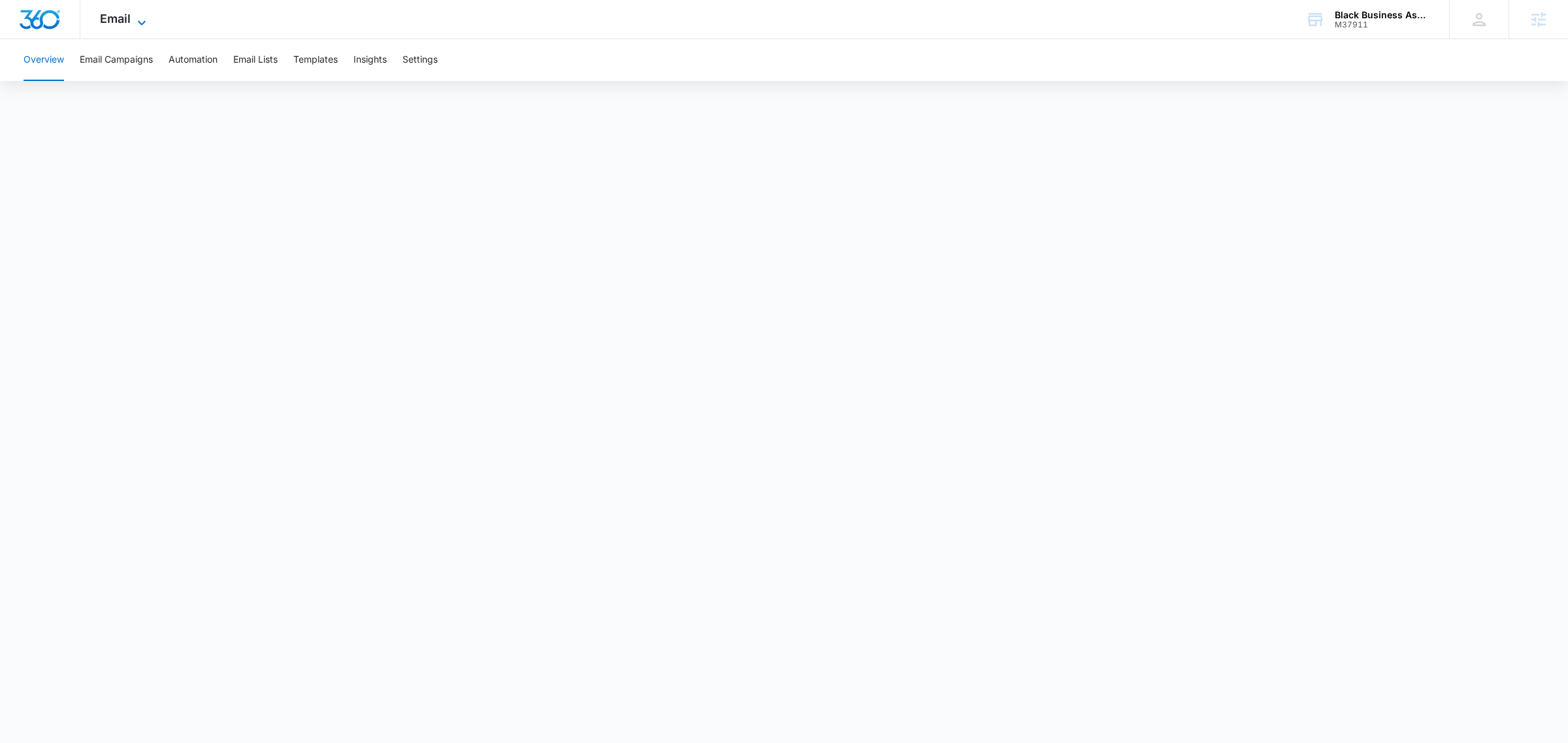
click at [144, 25] on icon at bounding box center [141, 23] width 16 height 16
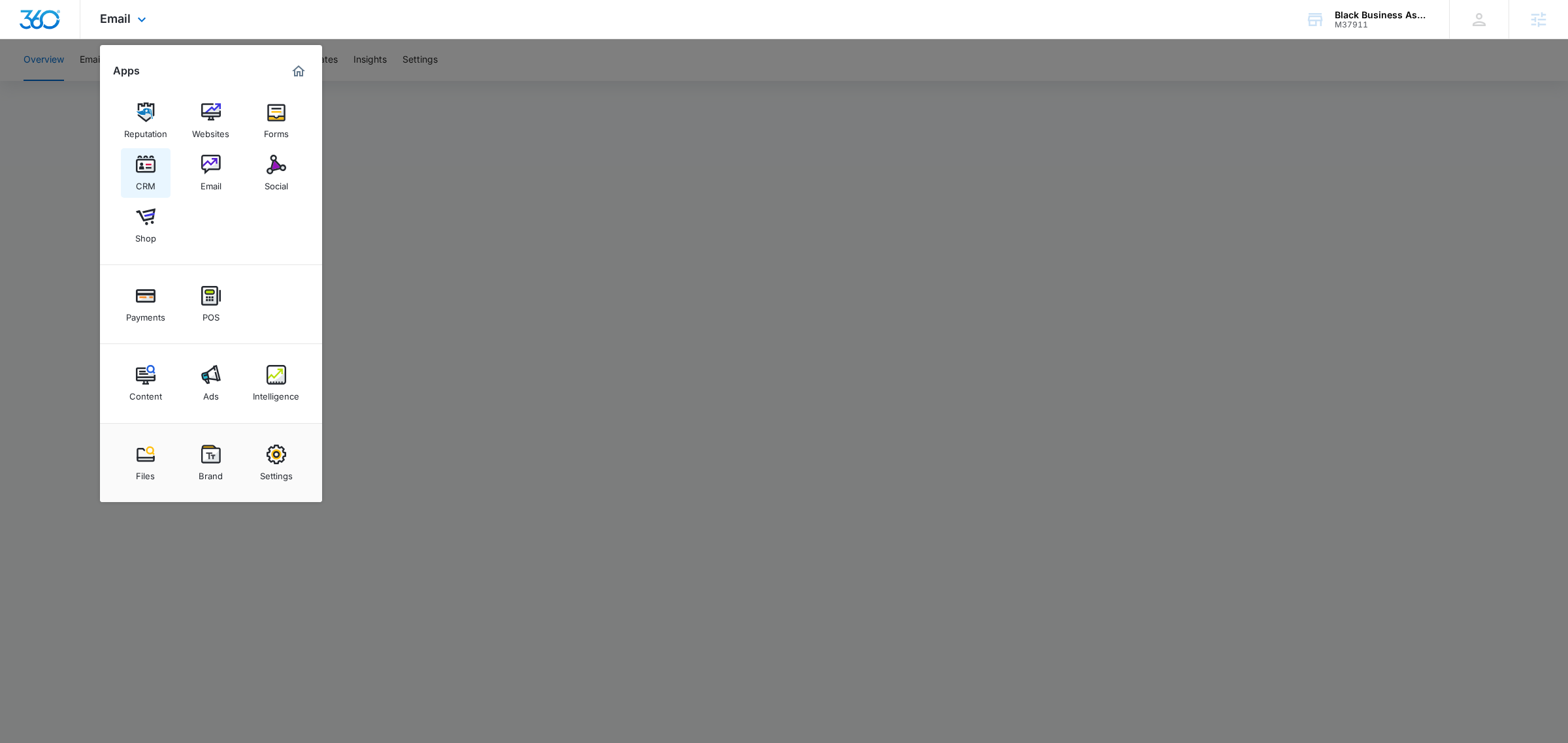
click at [149, 173] on img at bounding box center [145, 164] width 20 height 20
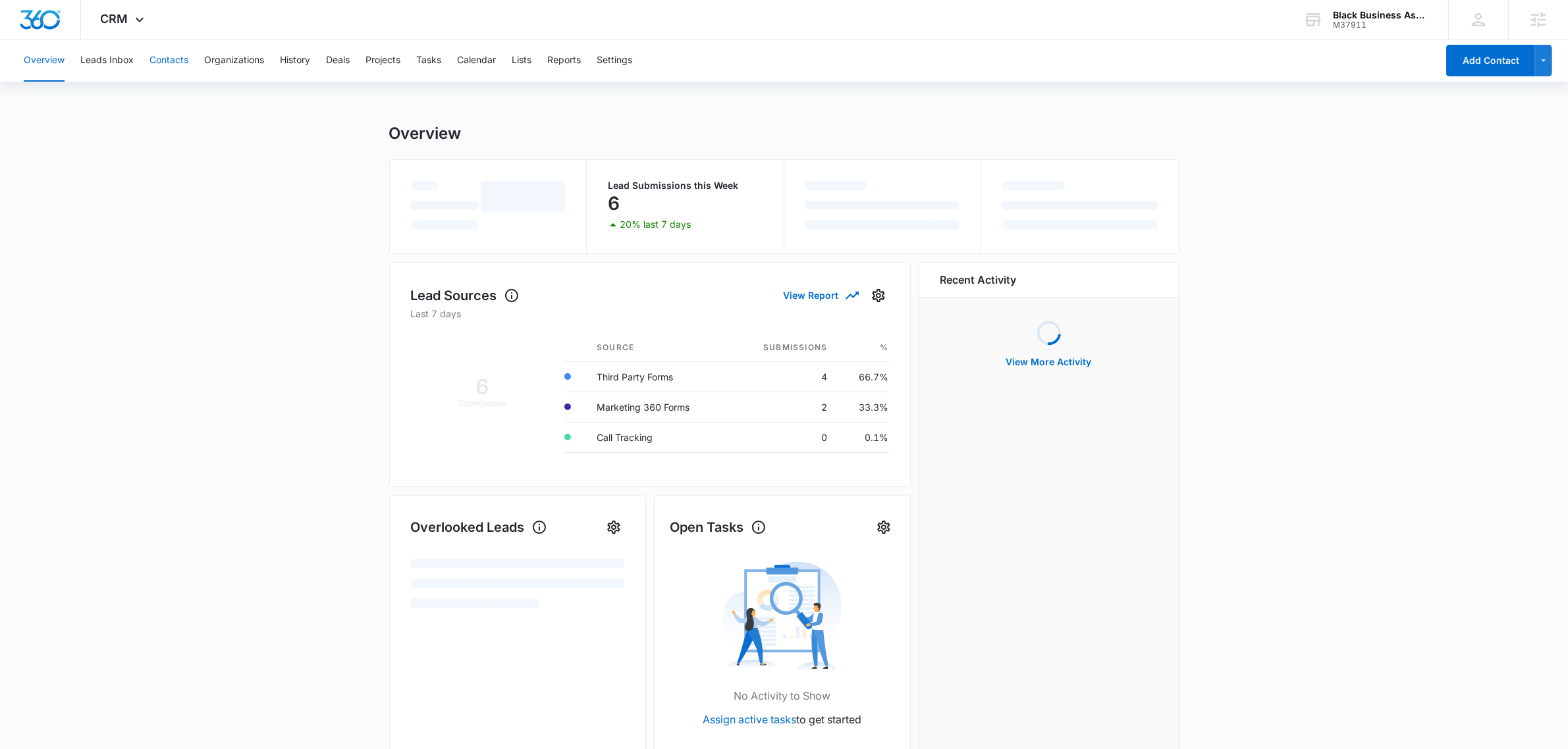
click at [166, 58] on button "Contacts" at bounding box center [168, 60] width 39 height 42
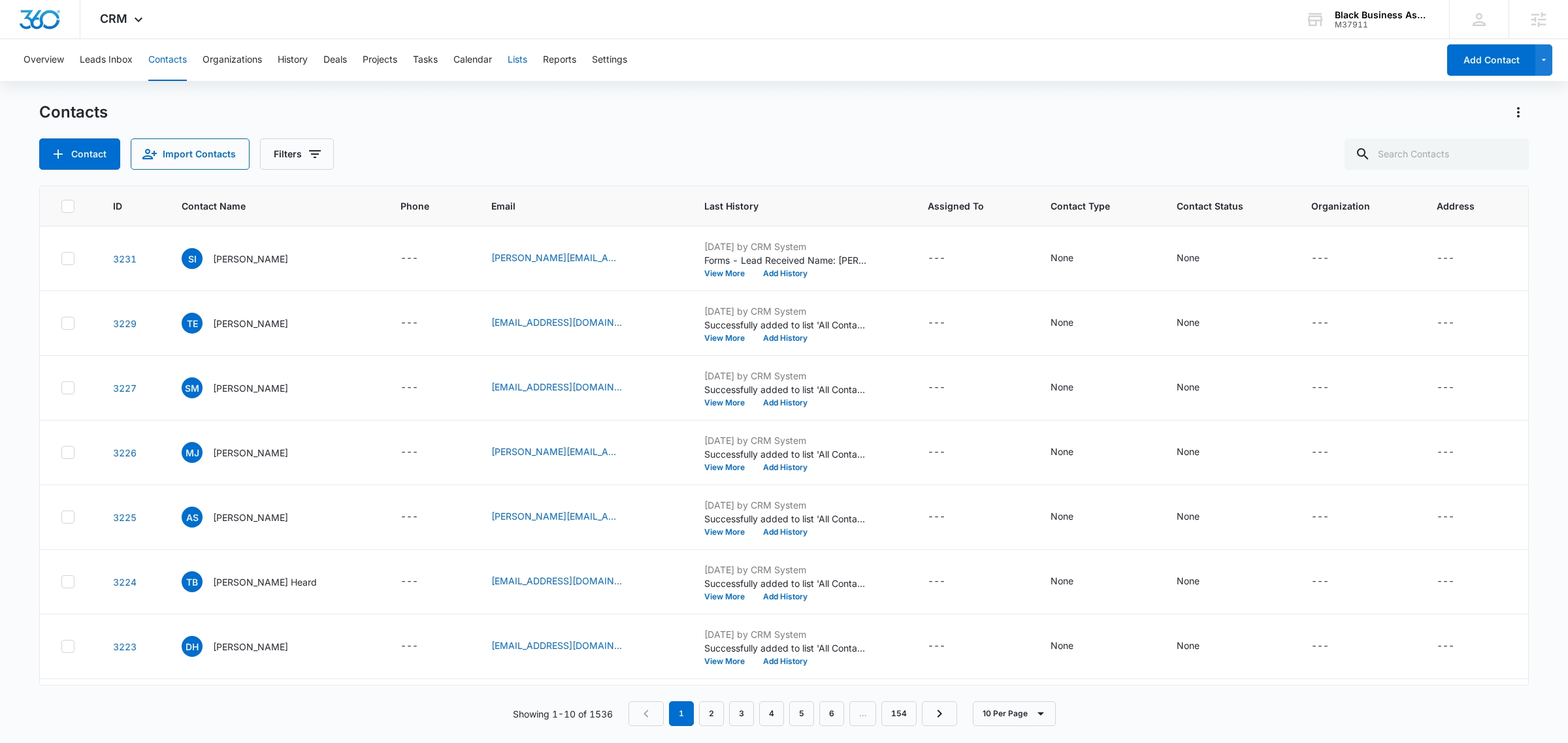
click at [520, 62] on button "Lists" at bounding box center [517, 60] width 20 height 42
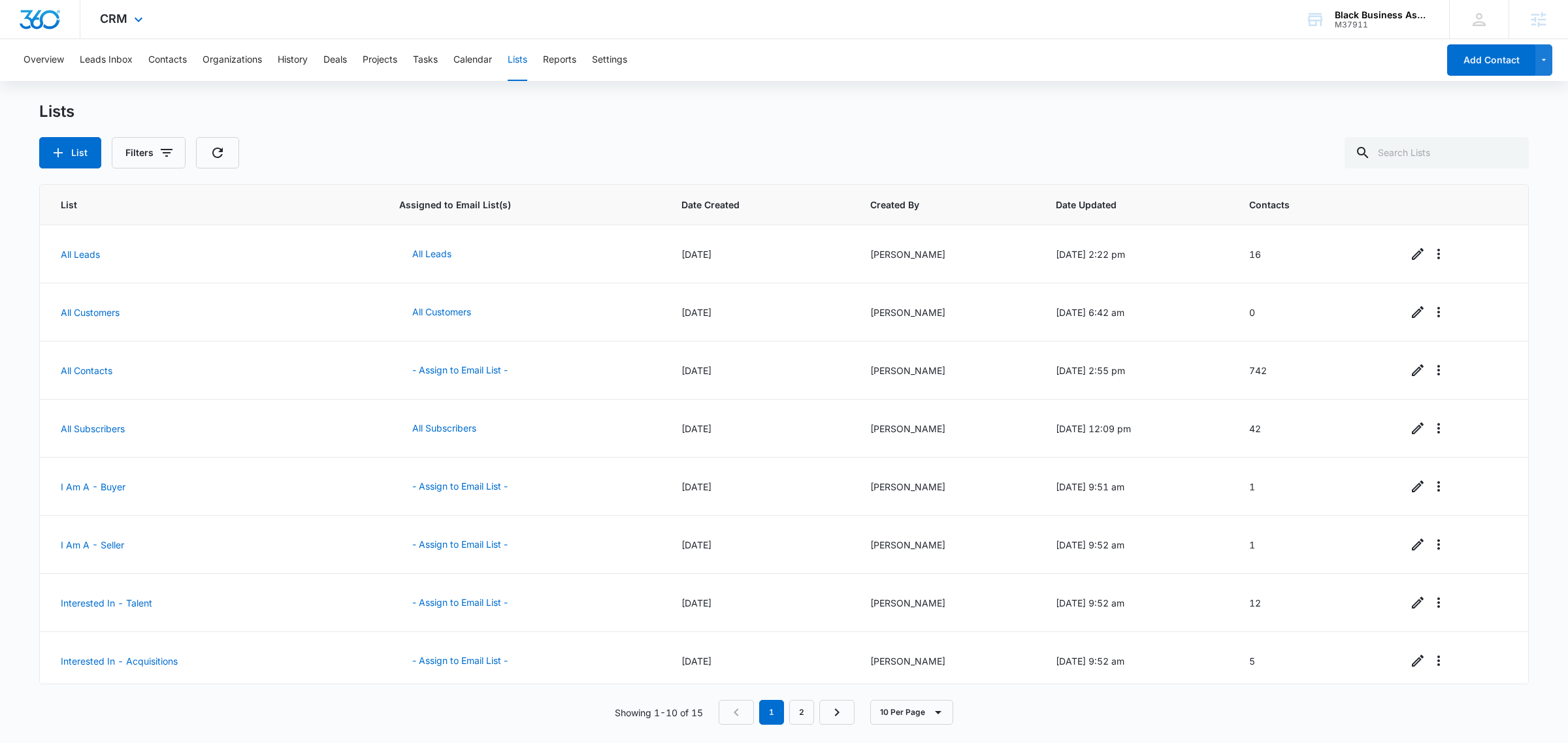
click at [125, 8] on div "CRM Apps Reputation Websites Forms CRM Email Social Shop Payments POS Content A…" at bounding box center [123, 19] width 85 height 39
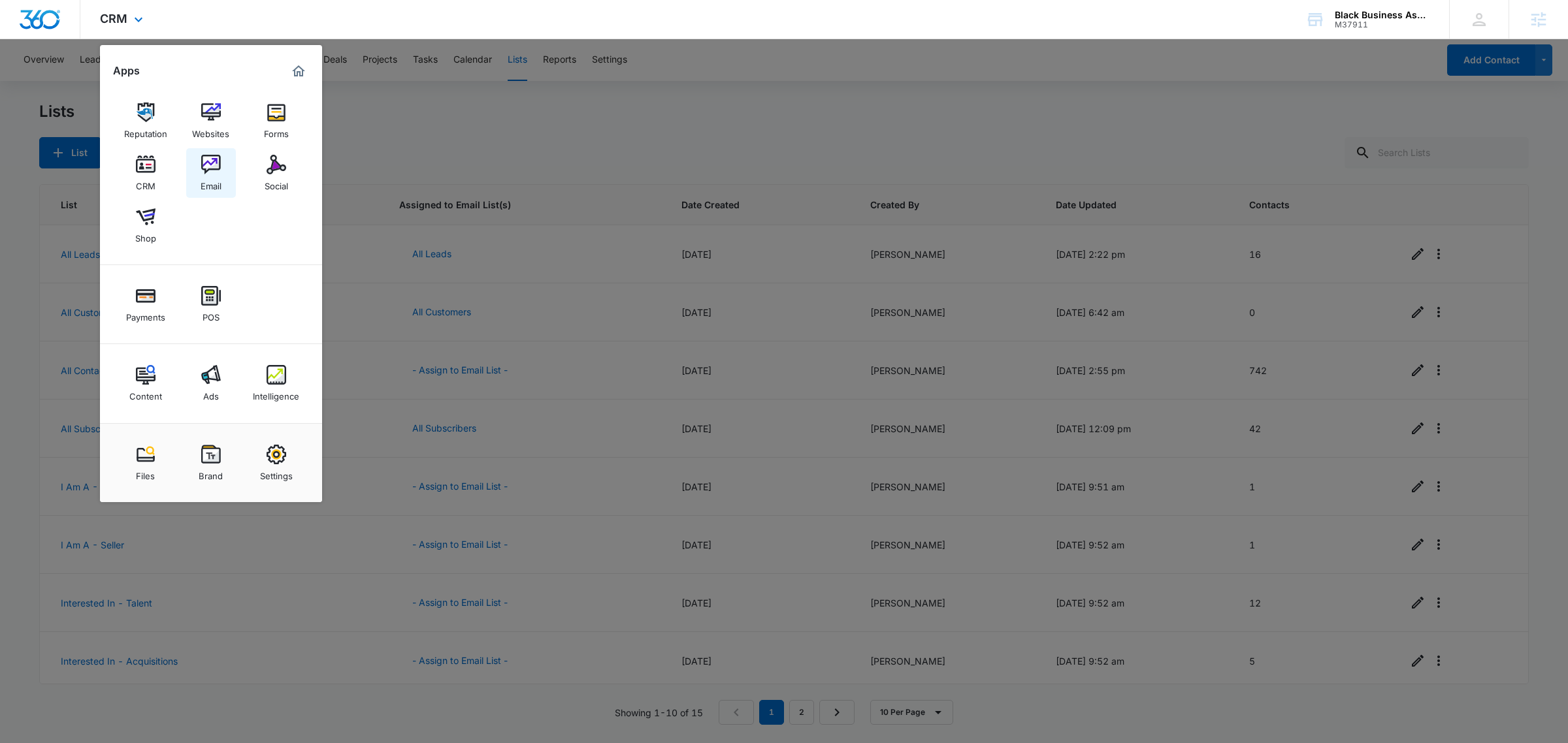
click at [209, 160] on img at bounding box center [210, 164] width 20 height 20
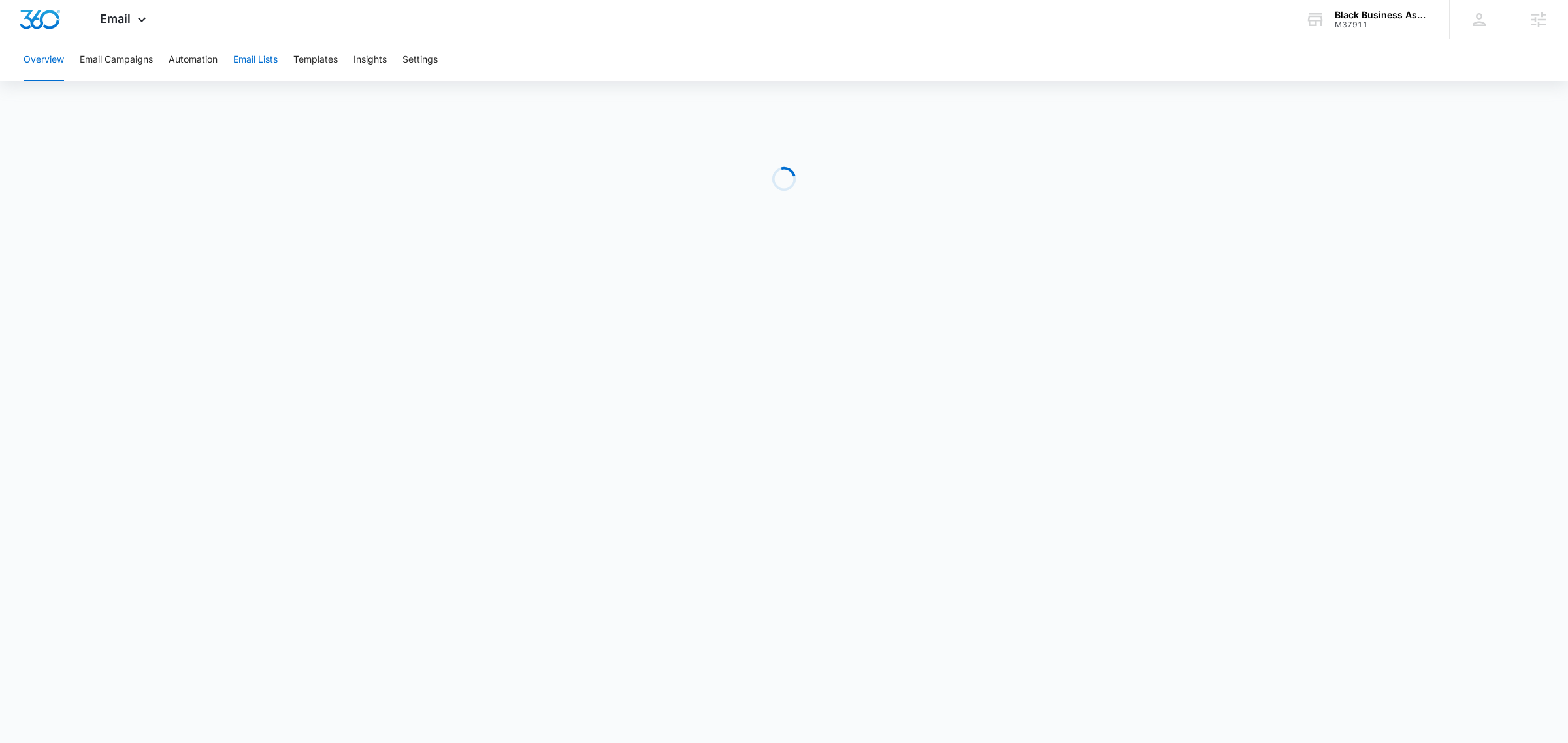
click at [245, 60] on button "Email Lists" at bounding box center [255, 60] width 45 height 42
click at [111, 8] on div "Email Apps Reputation Websites Forms CRM Email Social Shop Payments POS Content…" at bounding box center [125, 19] width 89 height 39
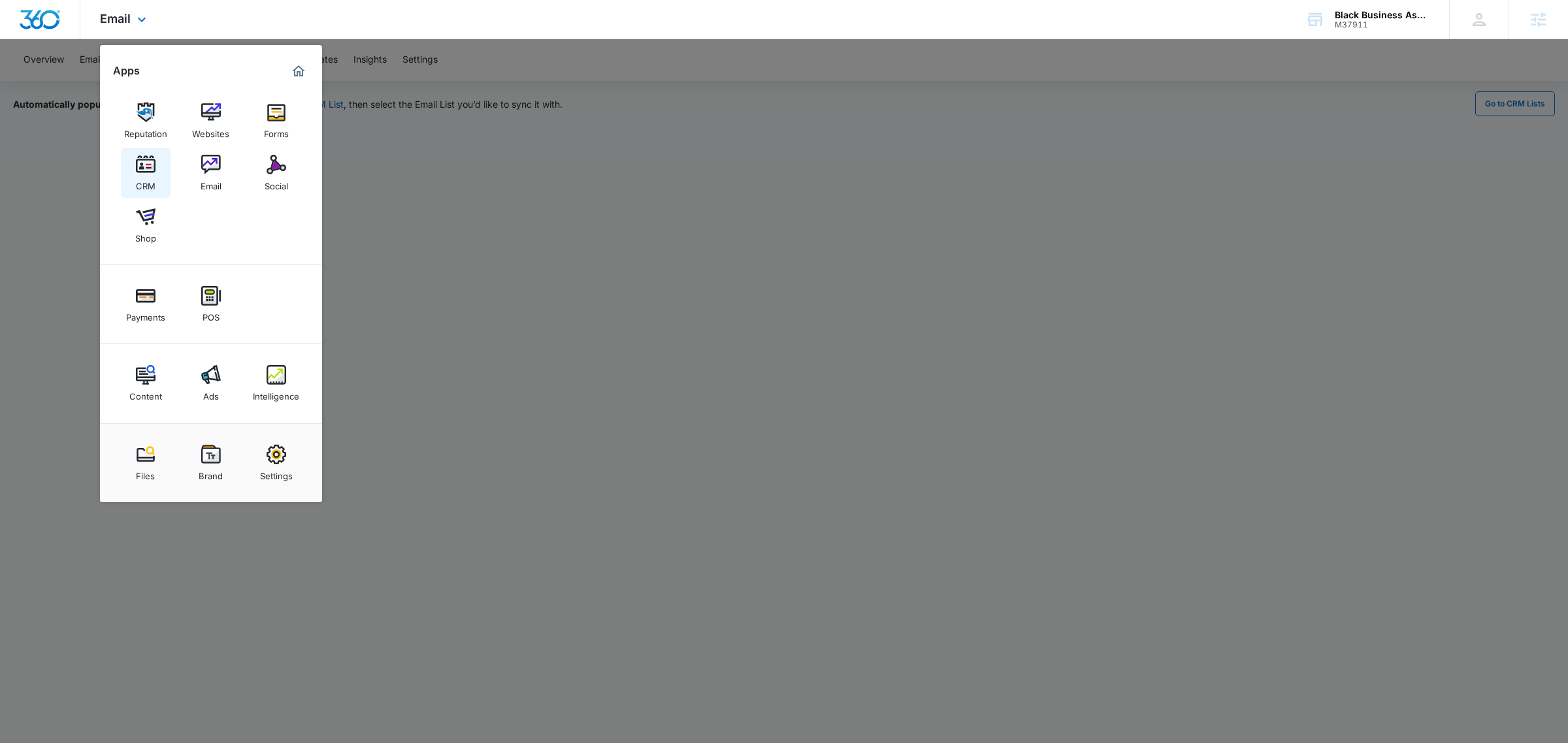
click at [142, 177] on div "CRM" at bounding box center [145, 183] width 20 height 17
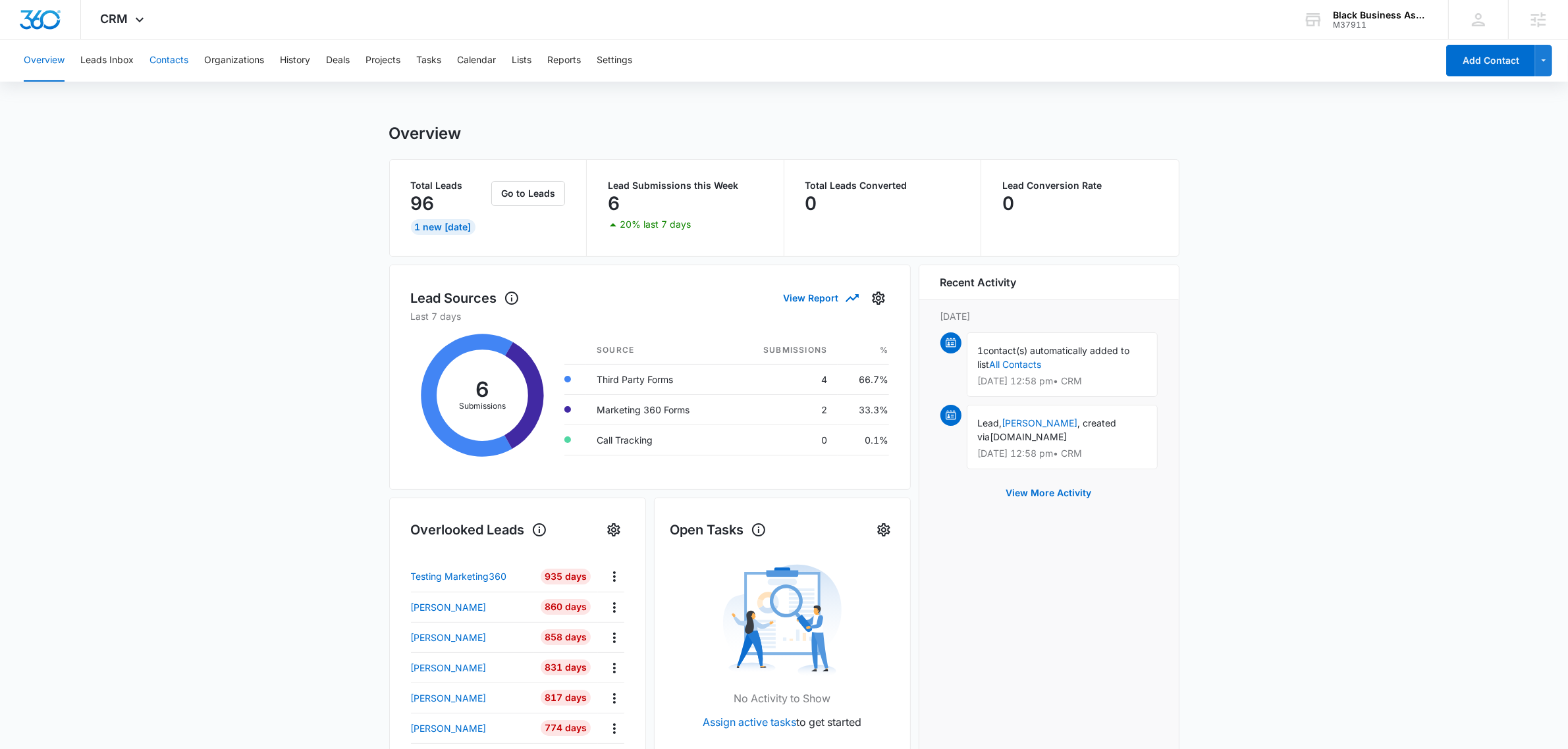
click at [165, 63] on button "Contacts" at bounding box center [168, 60] width 39 height 42
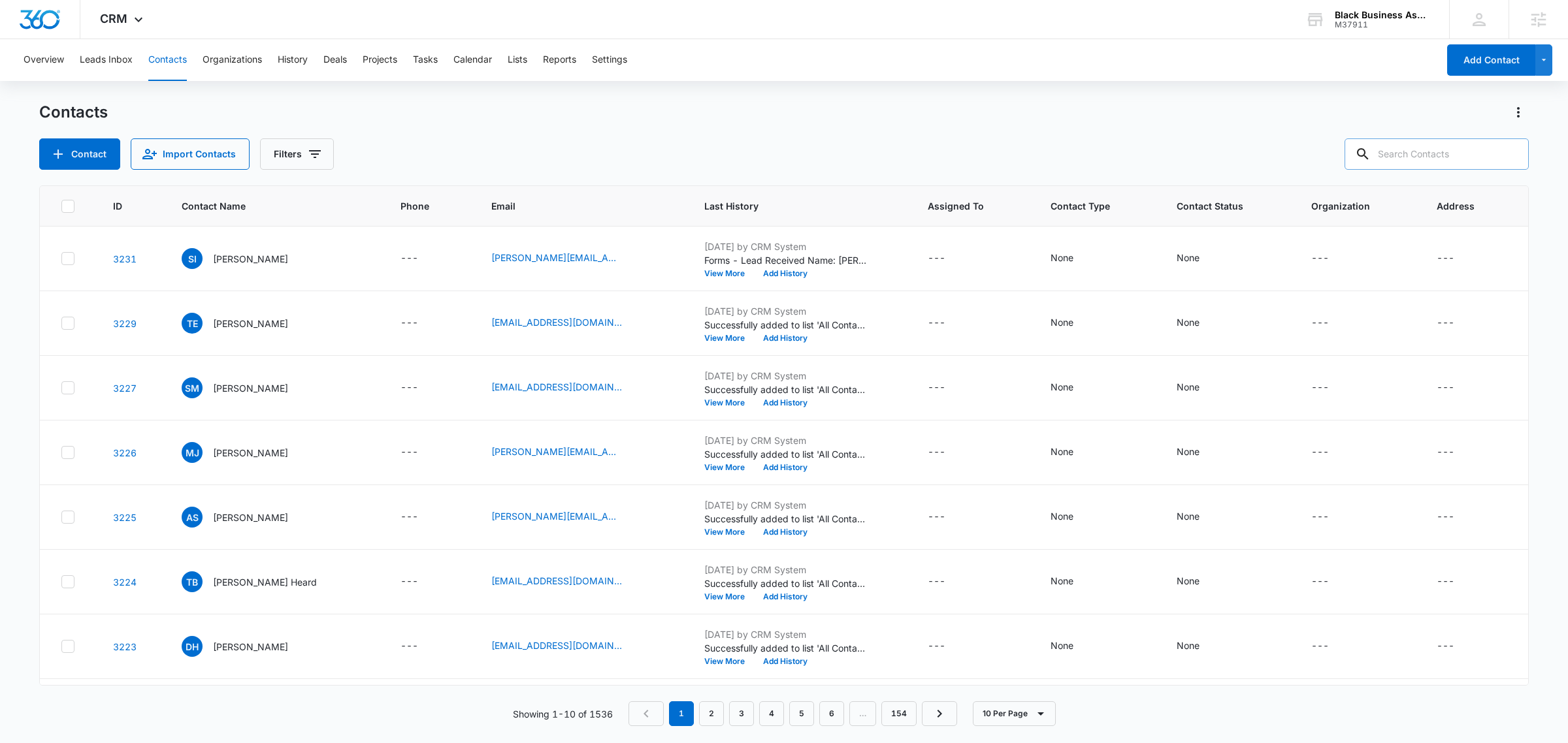
click at [1314, 154] on input "text" at bounding box center [1436, 154] width 184 height 31
type input "ben"
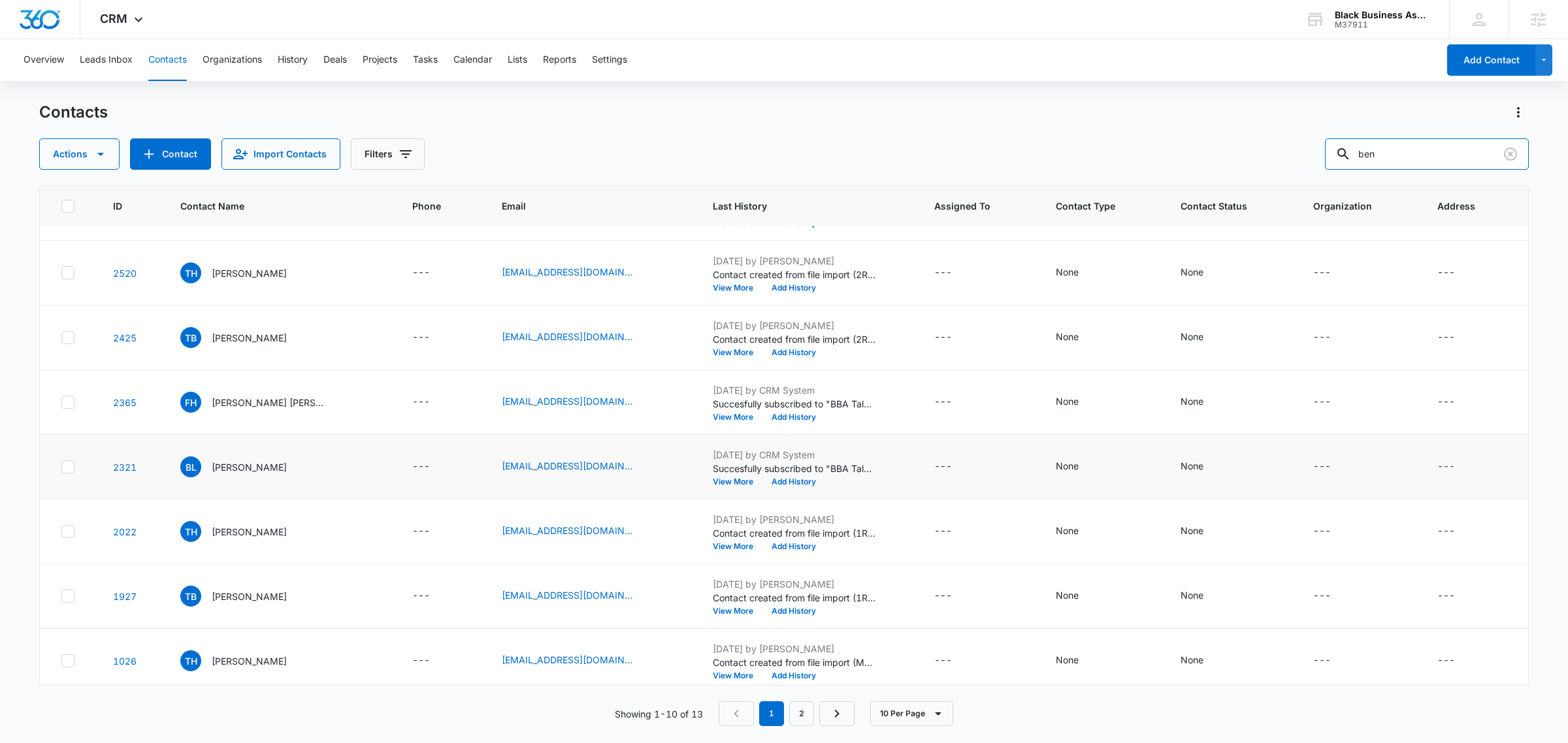
scroll to position [188, 0]
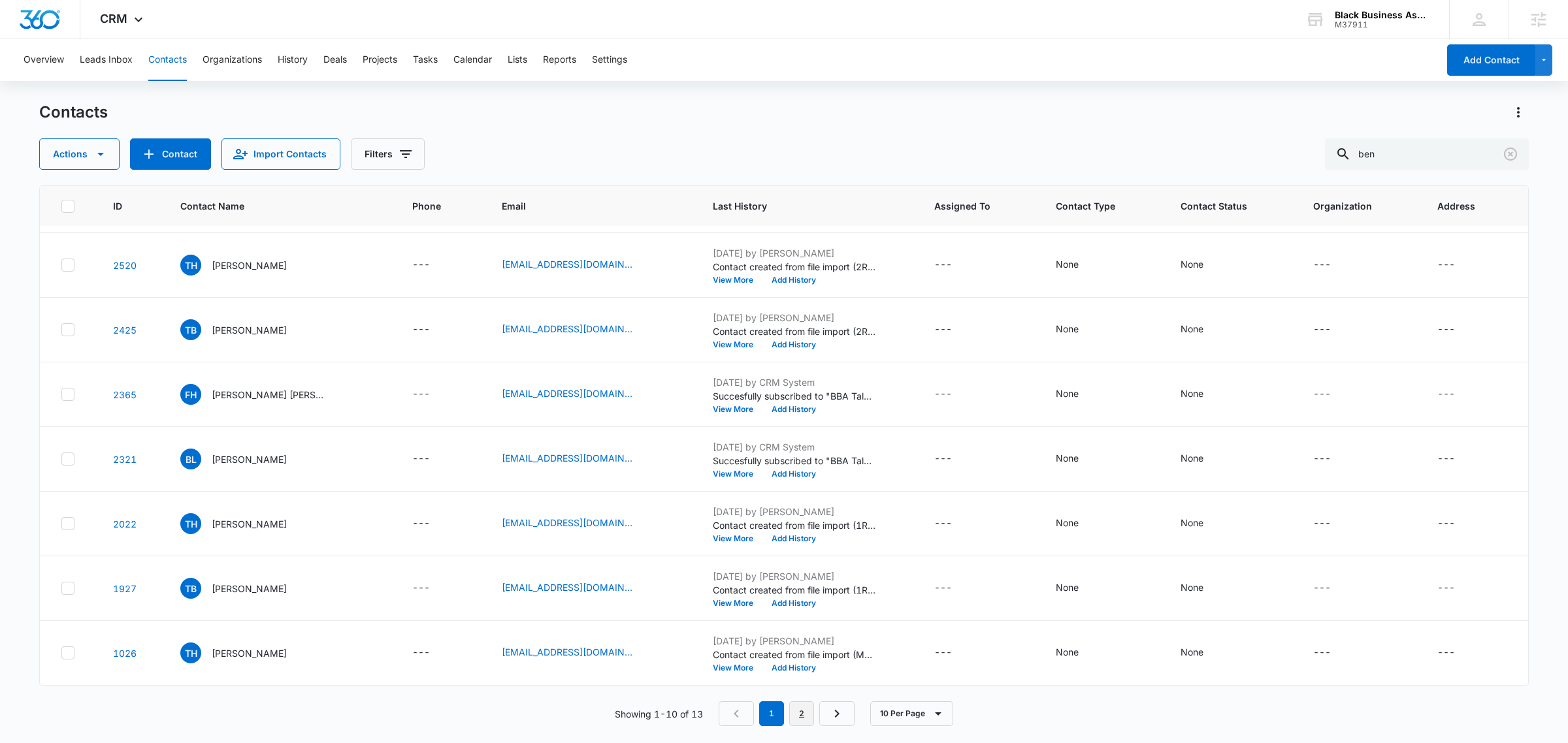
click at [799, 636] on link "2" at bounding box center [801, 714] width 25 height 25
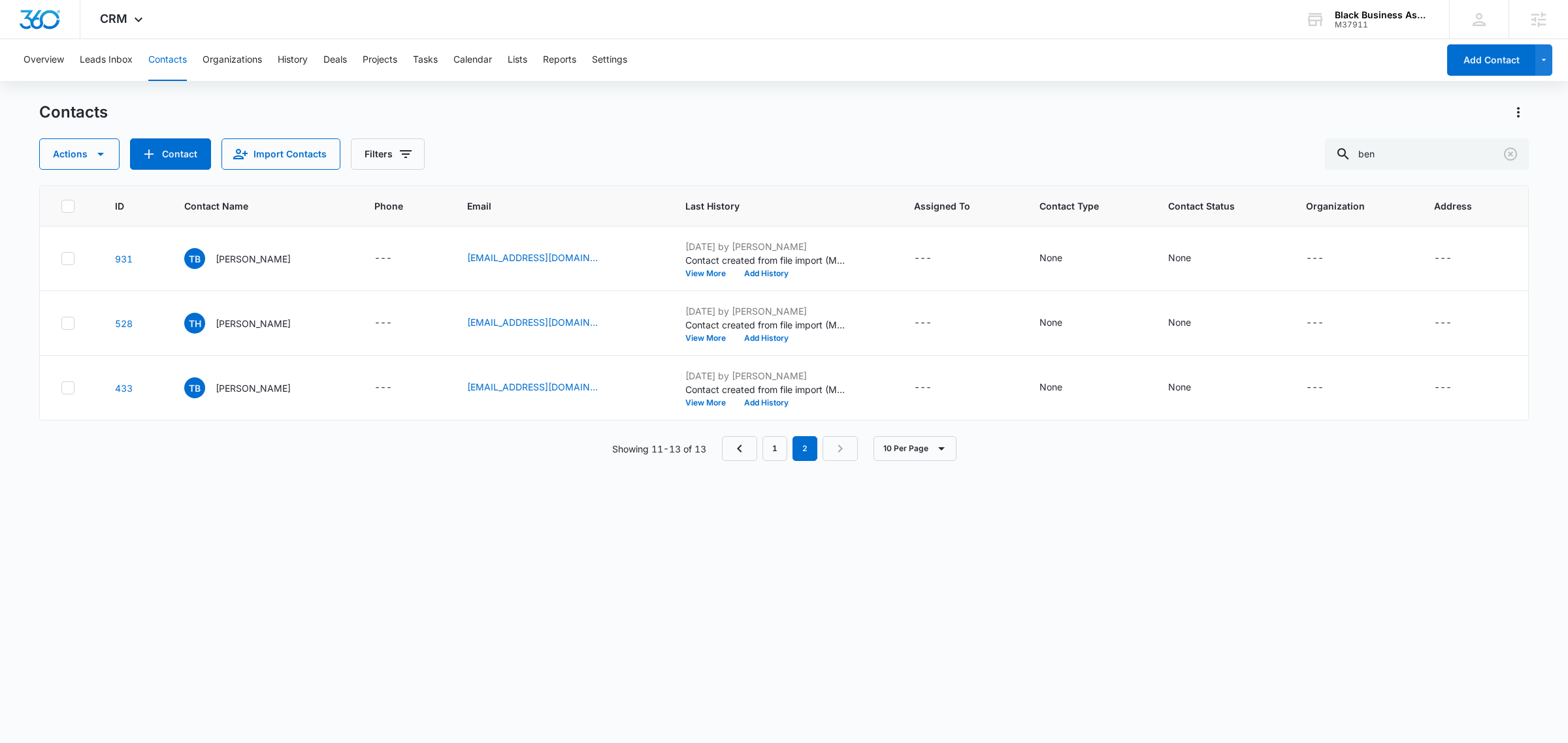
scroll to position [0, 0]
click at [769, 448] on link "1" at bounding box center [775, 448] width 25 height 25
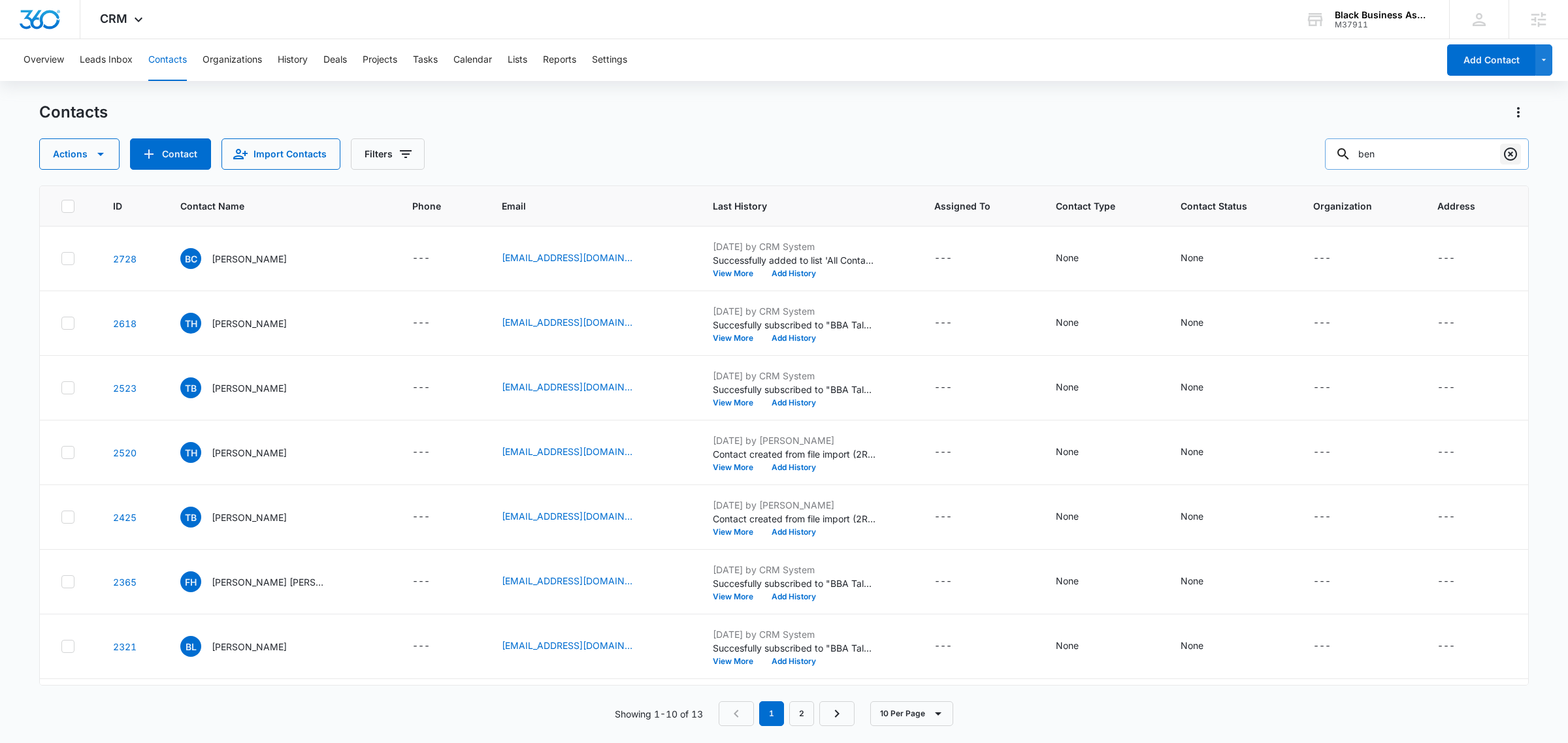
click at [1314, 154] on icon "Clear" at bounding box center [1510, 154] width 16 height 16
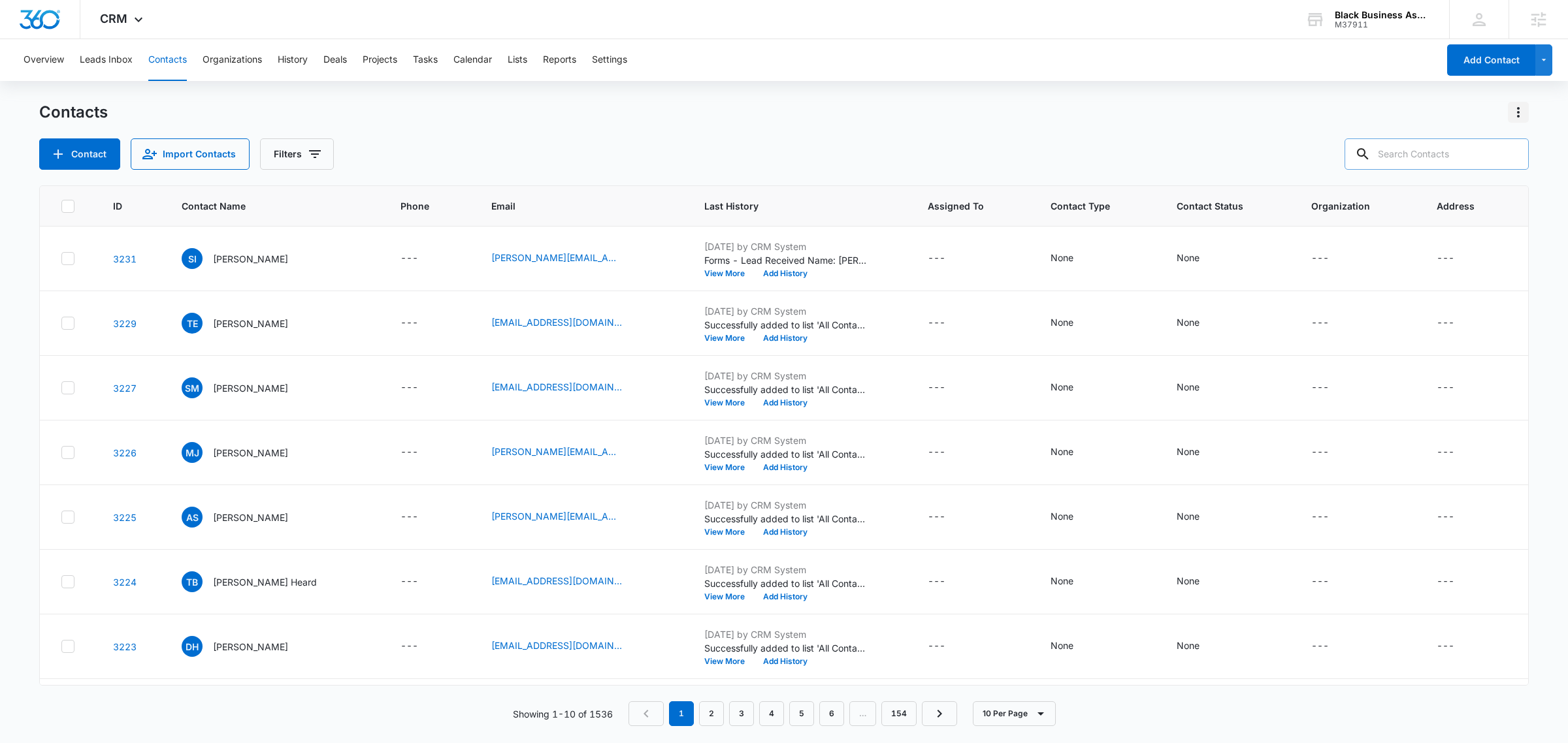
click at [1314, 112] on icon "Actions" at bounding box center [1518, 112] width 16 height 16
click at [1314, 191] on div "Export All Contacts" at bounding box center [1453, 189] width 86 height 9
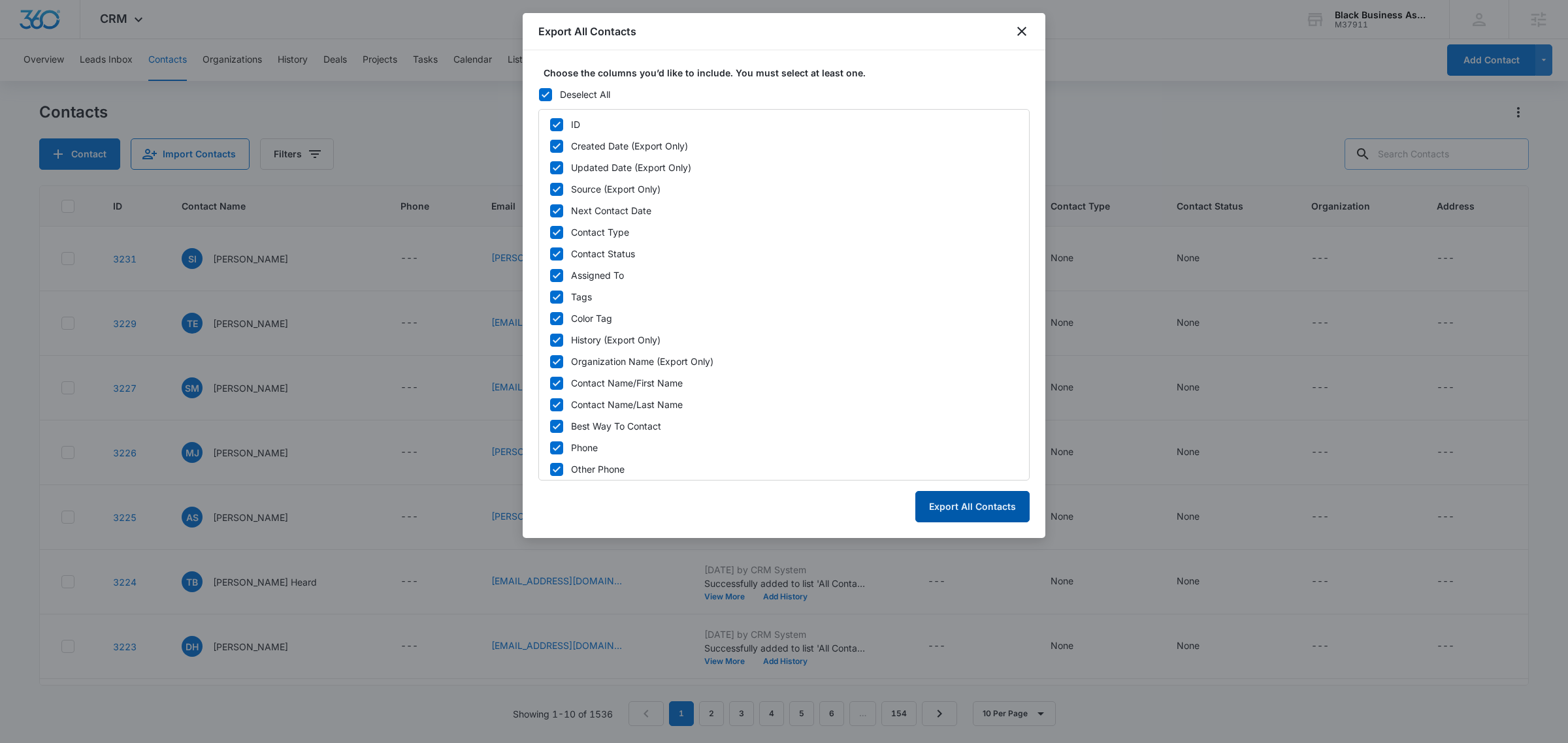
click at [991, 506] on button "Export All Contacts" at bounding box center [972, 506] width 115 height 31
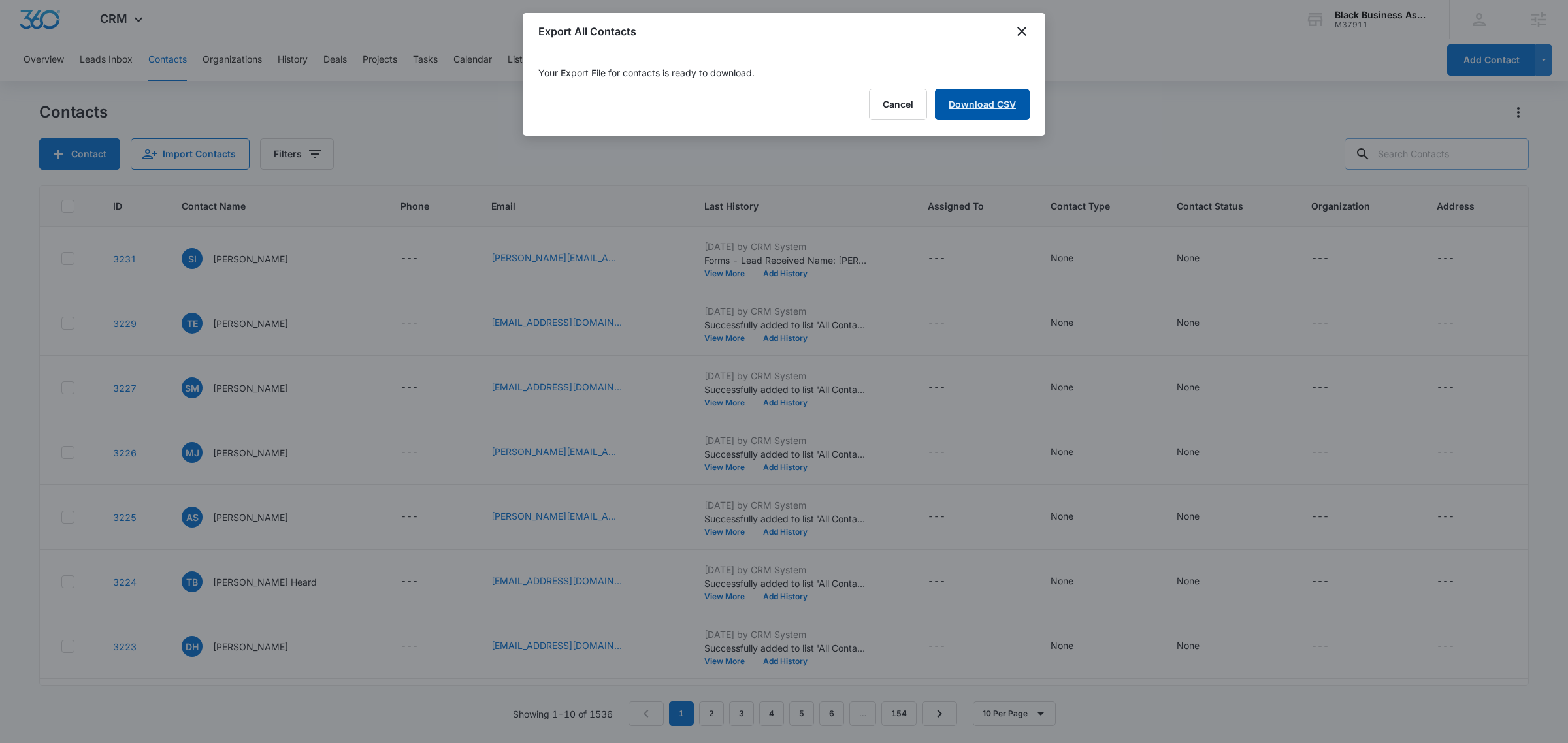
click at [994, 101] on link "Download CSV" at bounding box center [982, 104] width 95 height 31
